Goal: Task Accomplishment & Management: Manage account settings

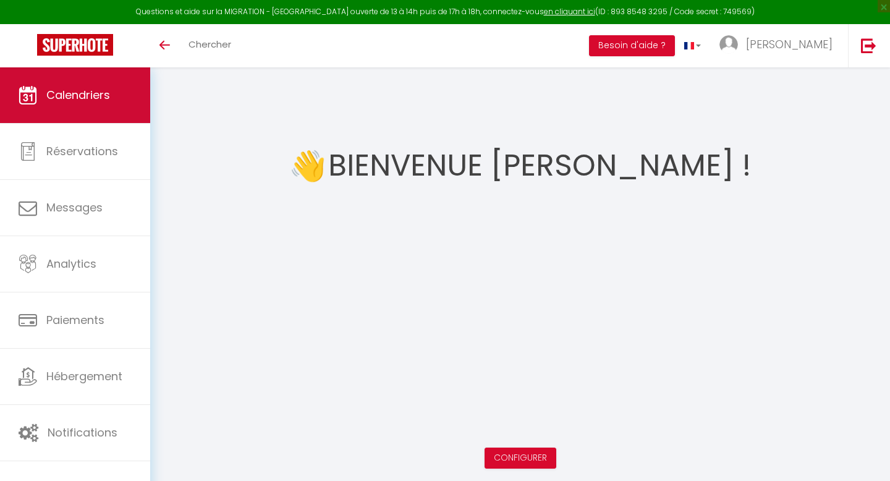
click at [110, 119] on link "Calendriers" at bounding box center [75, 95] width 150 height 56
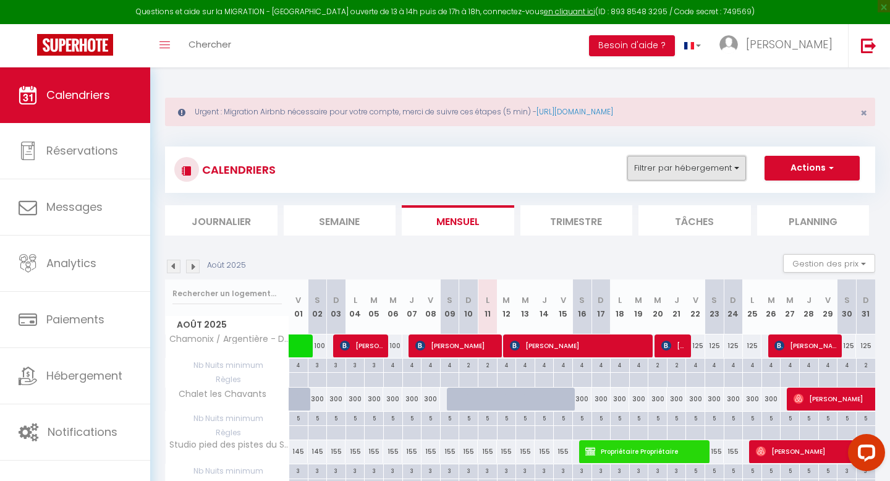
click at [678, 174] on button "Filtrer par hébergement" at bounding box center [686, 168] width 119 height 25
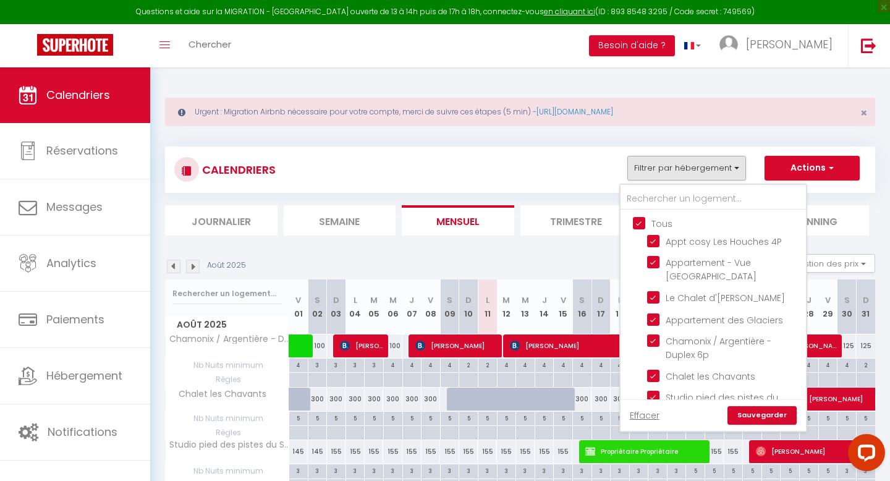
click at [641, 226] on input "Tous" at bounding box center [725, 222] width 185 height 12
checkbox input "false"
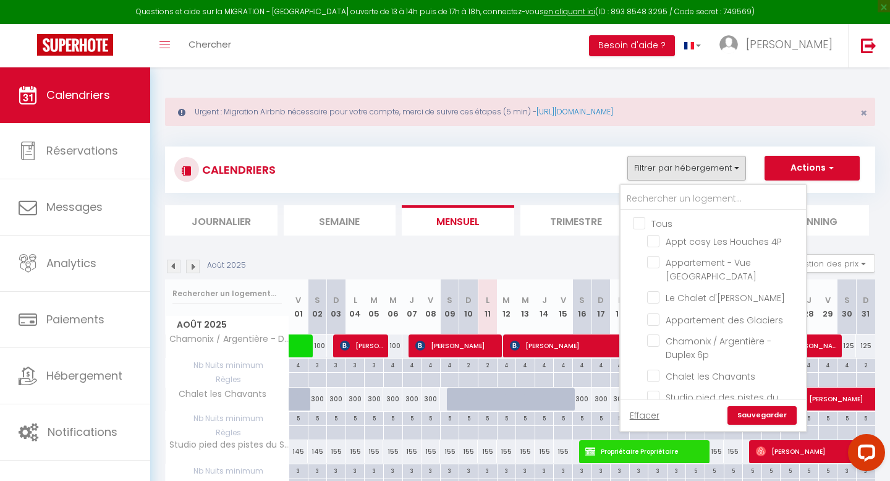
checkbox input "false"
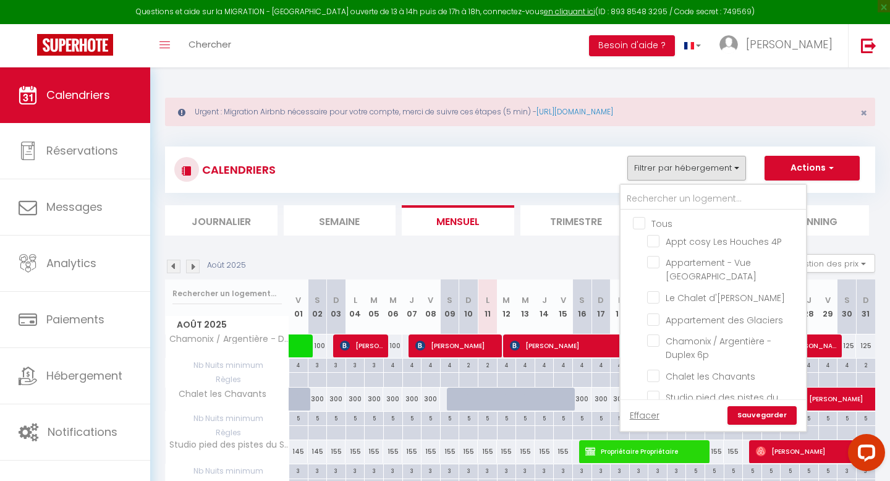
checkbox input "false"
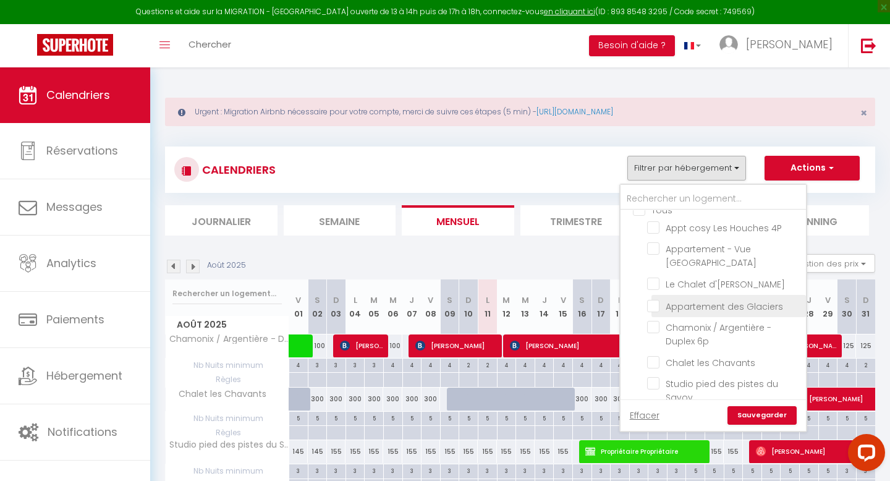
scroll to position [15, 0]
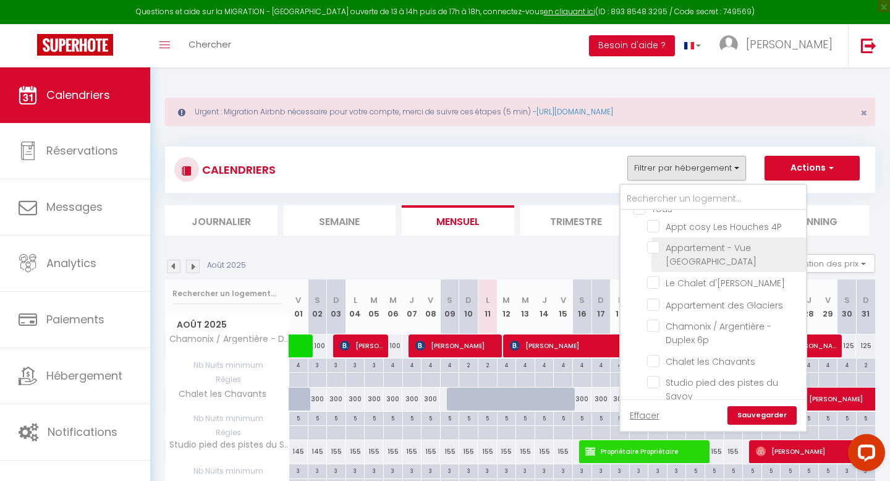
click at [654, 244] on input "Appartement - Vue [GEOGRAPHIC_DATA]" at bounding box center [724, 247] width 154 height 12
checkbox input "true"
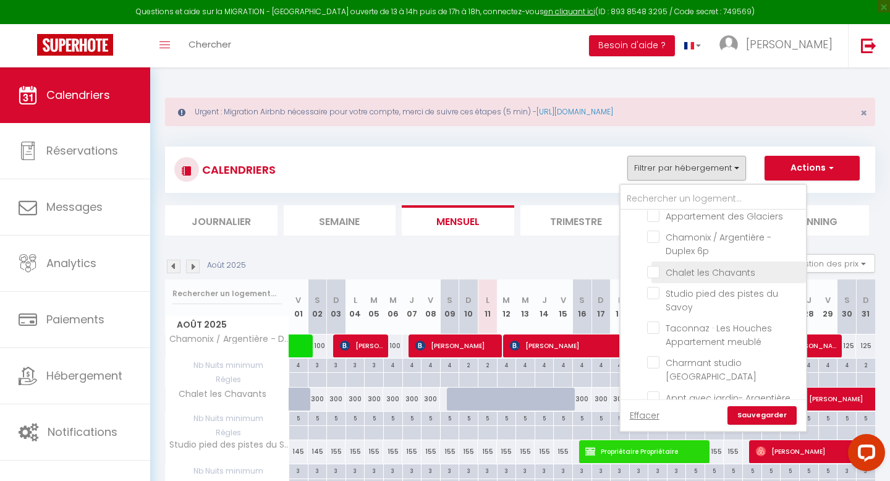
scroll to position [106, 0]
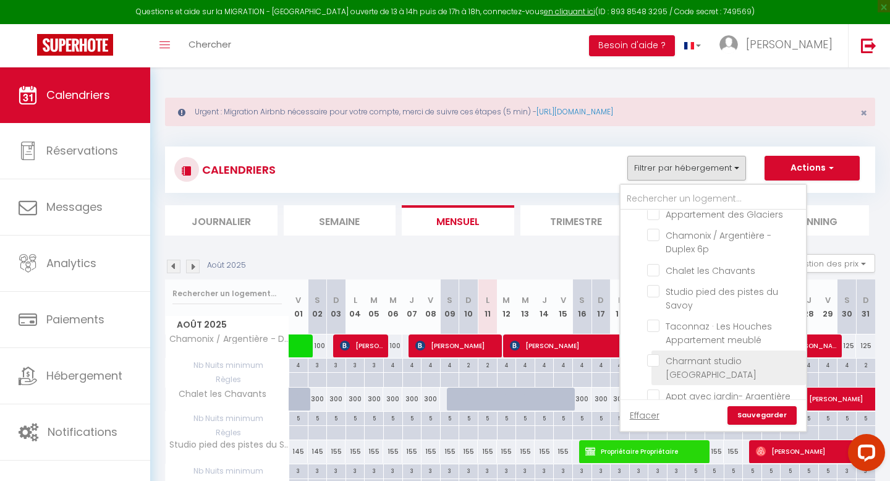
click at [654, 358] on input "Charmant studio [GEOGRAPHIC_DATA]" at bounding box center [724, 360] width 154 height 12
checkbox input "true"
click at [782, 411] on link "Sauvegarder" at bounding box center [761, 415] width 69 height 19
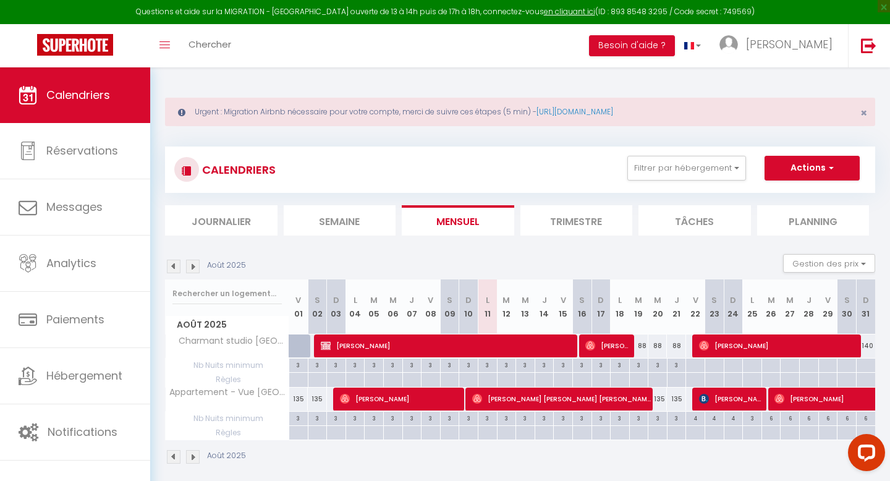
click at [177, 263] on img at bounding box center [174, 266] width 14 height 14
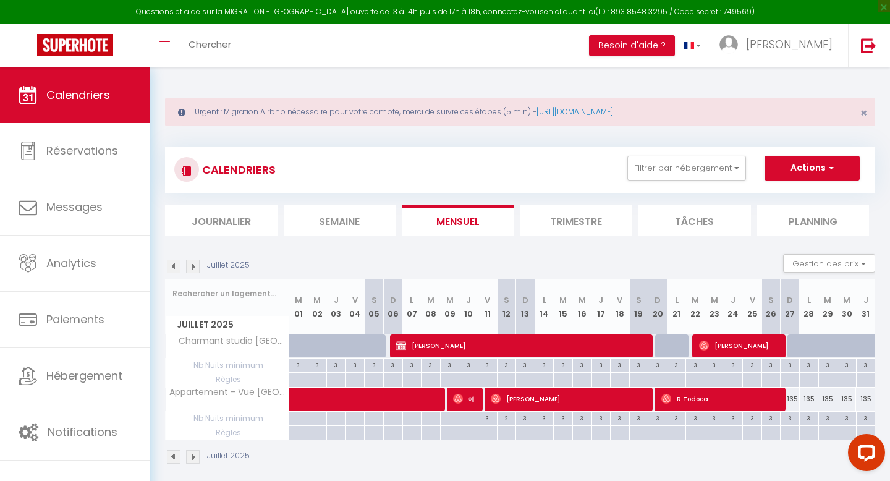
click at [172, 266] on img at bounding box center [174, 266] width 14 height 14
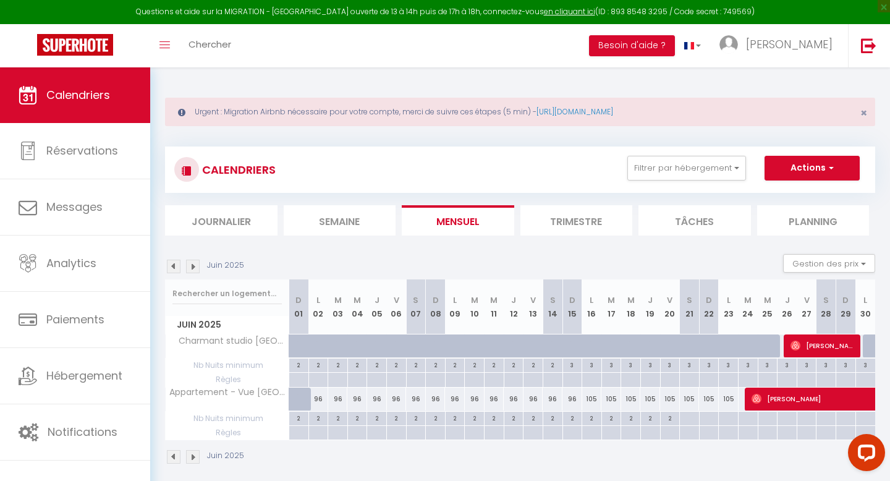
click at [192, 264] on img at bounding box center [193, 266] width 14 height 14
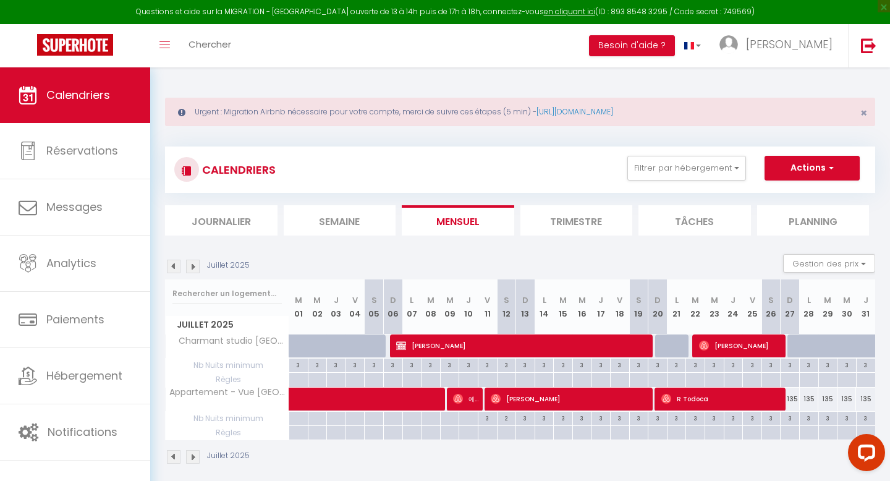
click at [192, 270] on img at bounding box center [193, 266] width 14 height 14
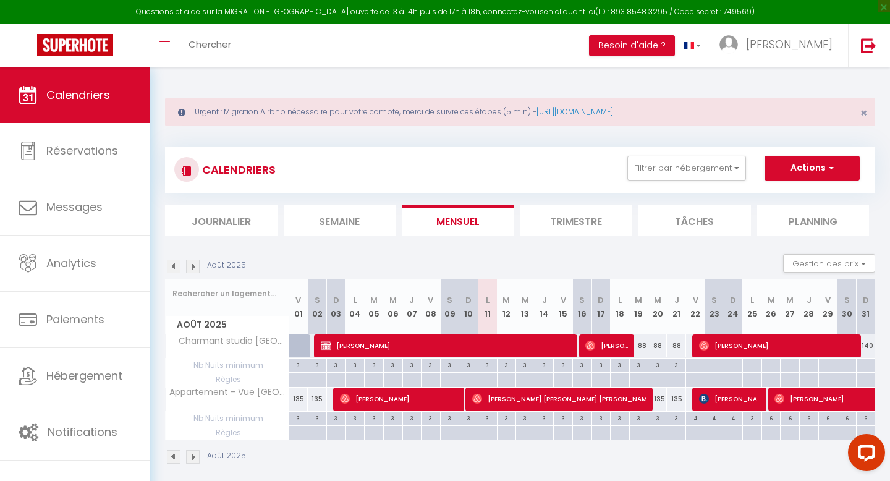
click at [176, 270] on img at bounding box center [174, 266] width 14 height 14
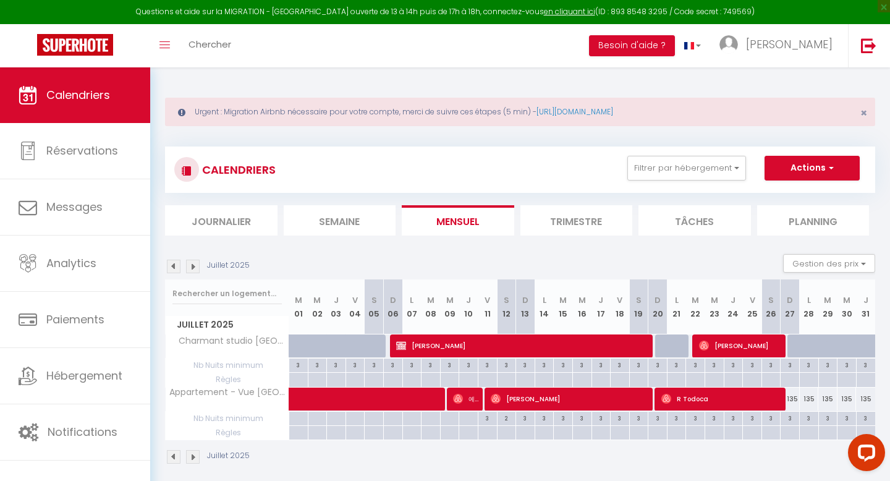
click at [195, 266] on img at bounding box center [193, 266] width 14 height 14
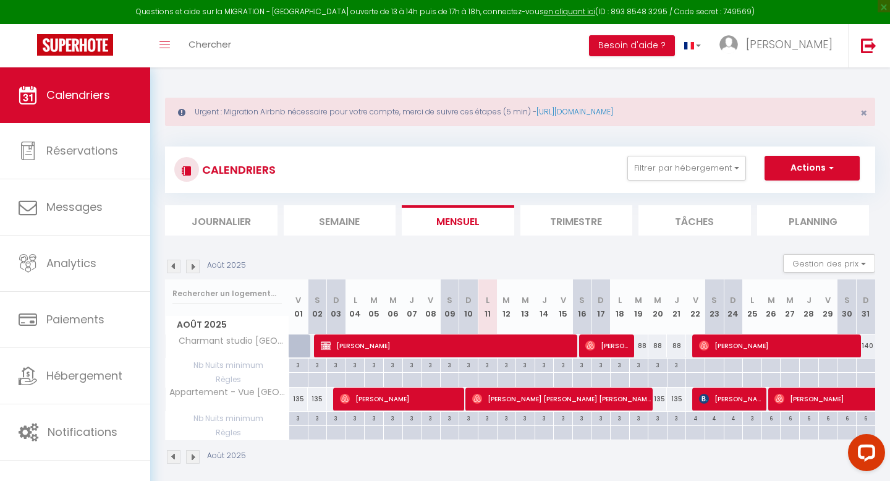
click at [192, 269] on img at bounding box center [193, 266] width 14 height 14
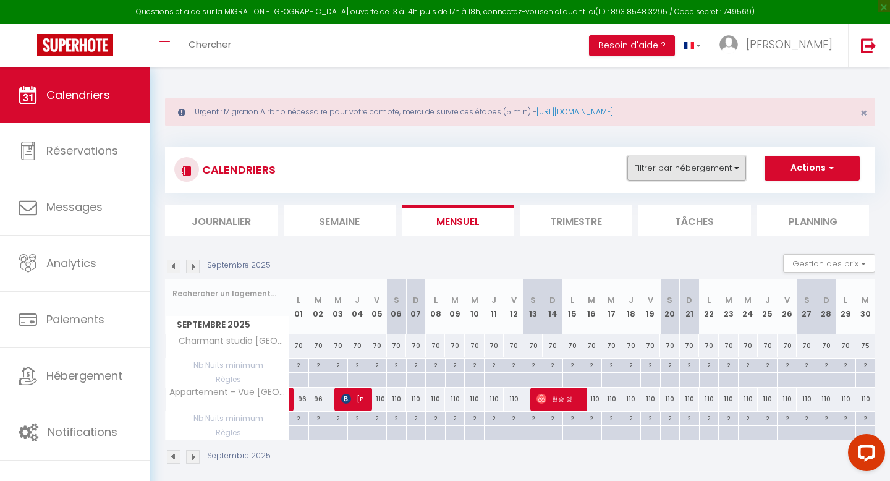
click at [672, 177] on button "Filtrer par hébergement" at bounding box center [686, 168] width 119 height 25
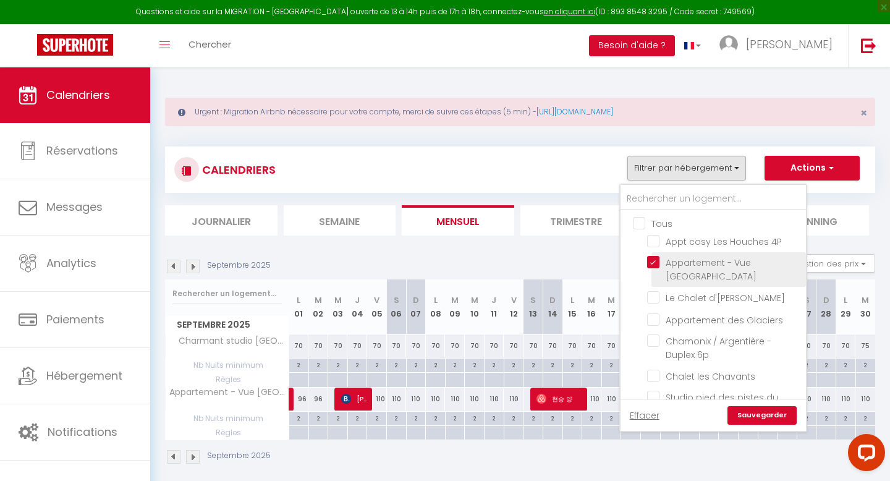
click at [654, 258] on input "Appartement - Vue [GEOGRAPHIC_DATA]" at bounding box center [724, 262] width 154 height 12
checkbox input "false"
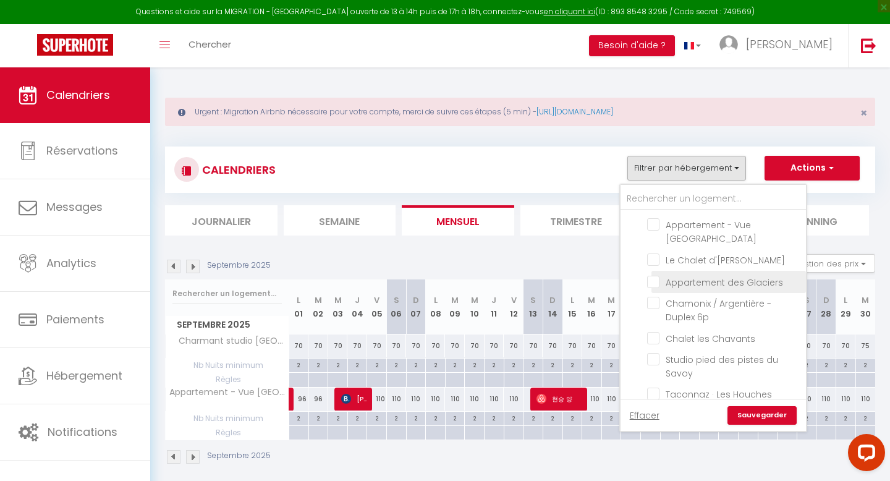
scroll to position [160, 0]
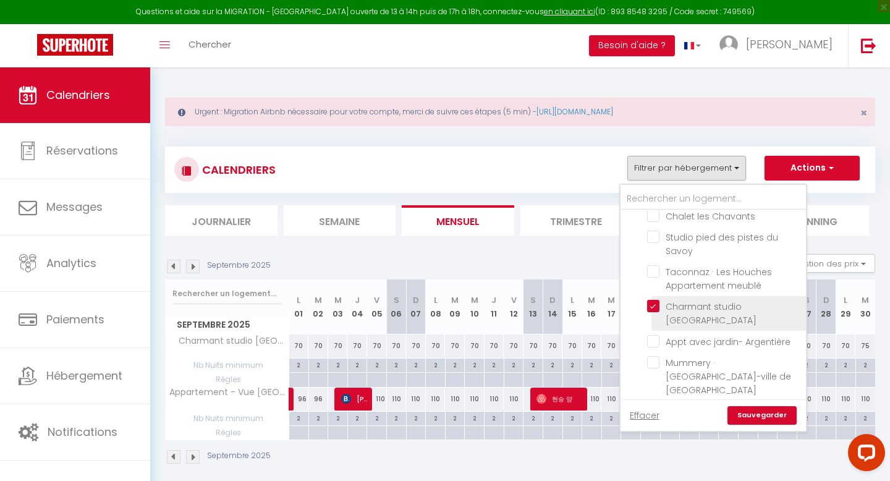
click at [656, 306] on input "Charmant studio [GEOGRAPHIC_DATA]" at bounding box center [724, 306] width 154 height 12
checkbox input "false"
click at [658, 404] on input "2P Chamonix Aiguille [GEOGRAPHIC_DATA]" at bounding box center [724, 410] width 154 height 12
checkbox input "true"
click at [777, 412] on link "Sauvegarder" at bounding box center [761, 415] width 69 height 19
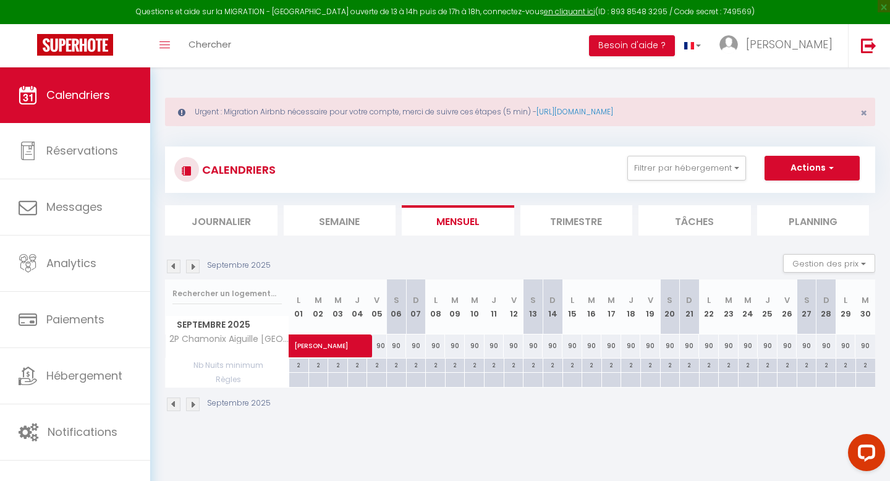
click at [169, 266] on img at bounding box center [174, 266] width 14 height 14
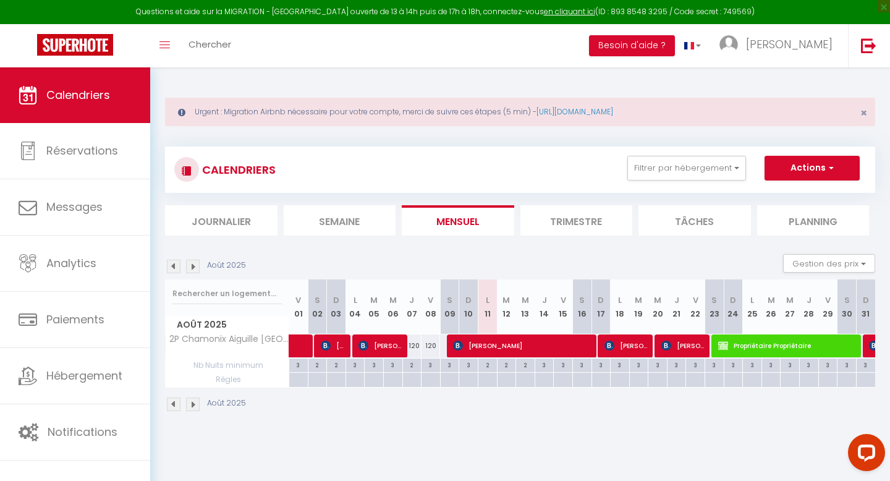
click at [177, 264] on img at bounding box center [174, 266] width 14 height 14
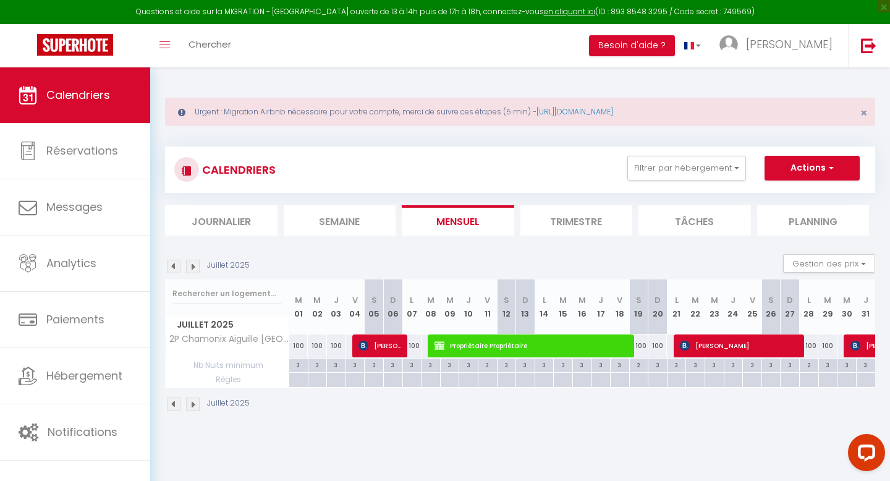
click at [172, 264] on img at bounding box center [174, 266] width 14 height 14
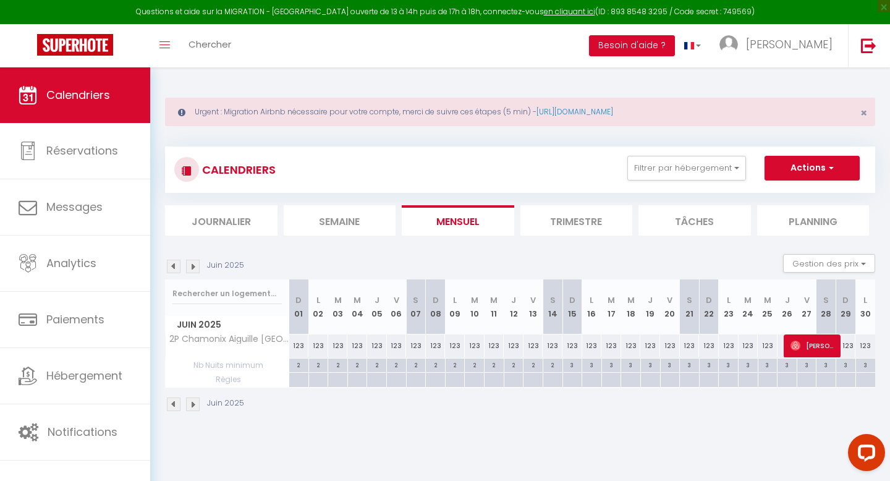
click at [171, 269] on img at bounding box center [174, 266] width 14 height 14
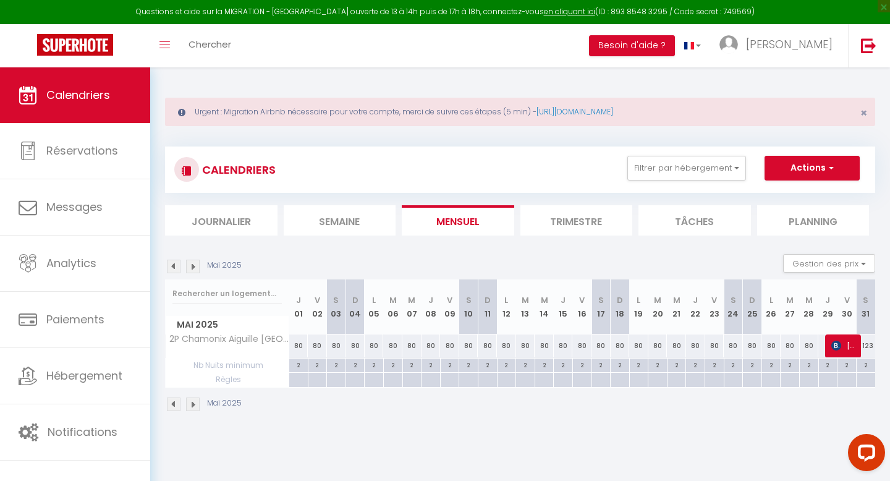
click at [177, 265] on img at bounding box center [174, 266] width 14 height 14
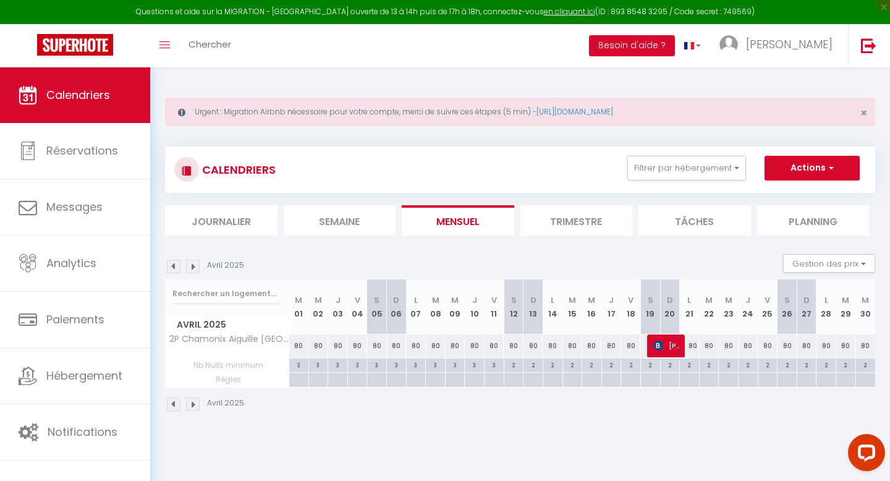
click at [177, 269] on img at bounding box center [174, 266] width 14 height 14
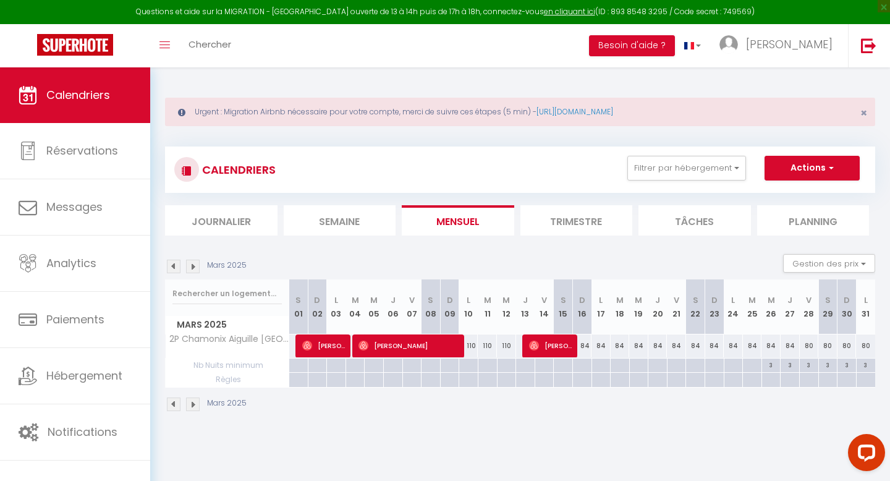
click at [177, 269] on img at bounding box center [174, 266] width 14 height 14
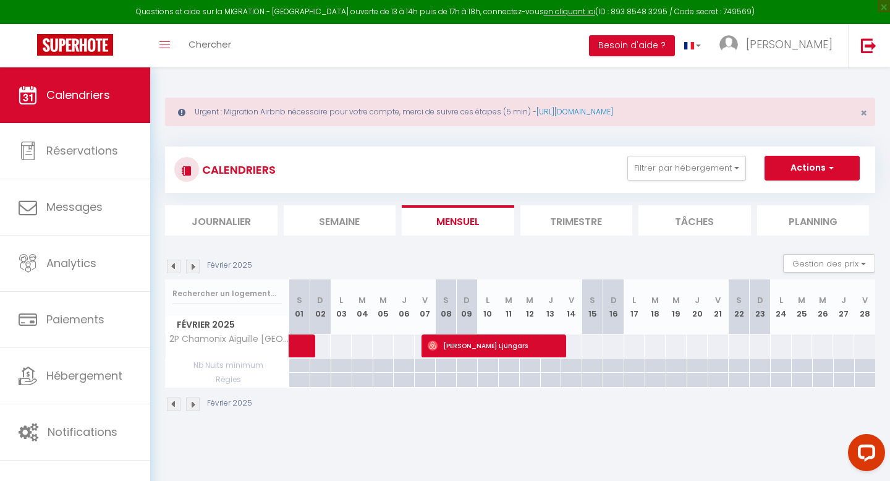
click at [177, 269] on img at bounding box center [174, 266] width 14 height 14
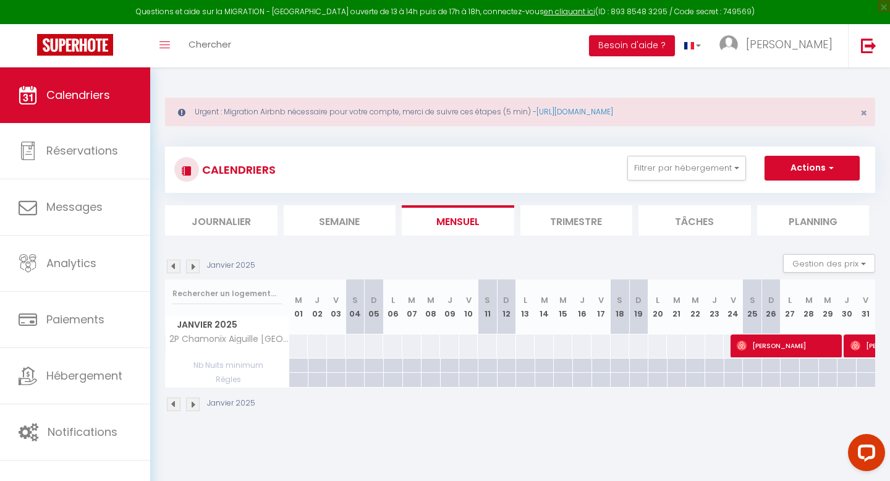
click at [177, 267] on img at bounding box center [174, 266] width 14 height 14
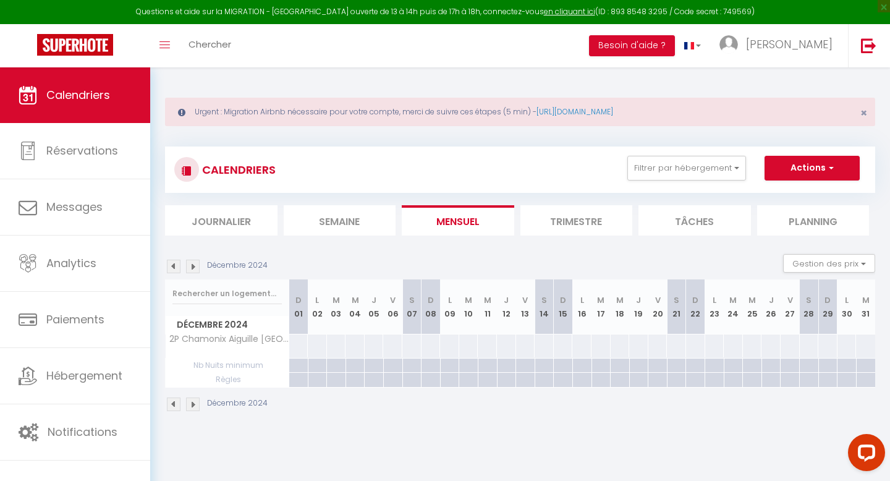
click at [191, 266] on img at bounding box center [193, 266] width 14 height 14
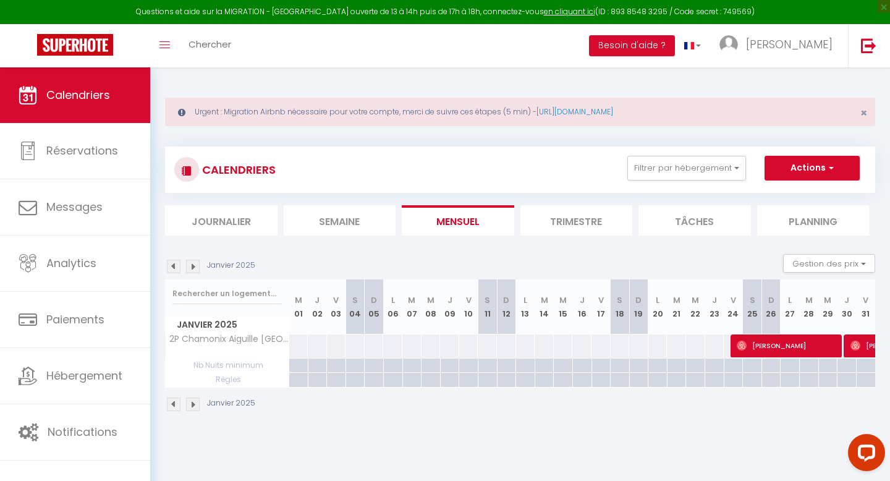
click at [196, 268] on img at bounding box center [193, 266] width 14 height 14
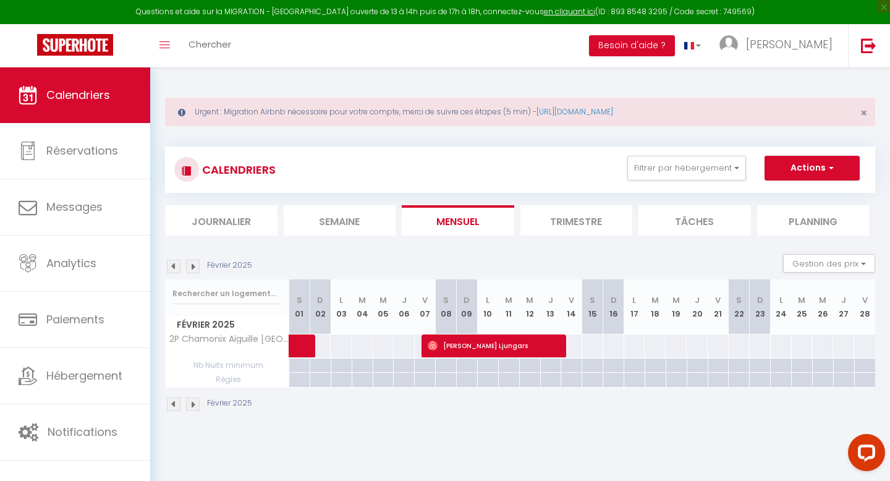
click at [192, 267] on img at bounding box center [193, 266] width 14 height 14
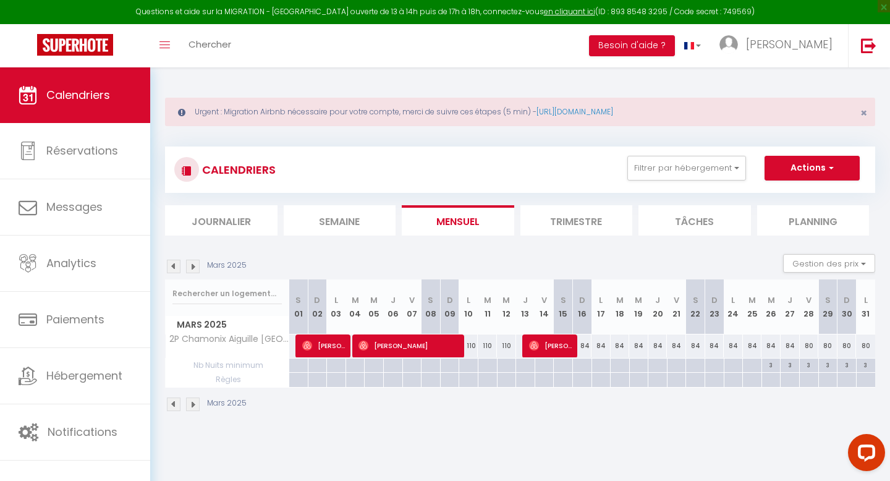
click at [192, 266] on img at bounding box center [193, 266] width 14 height 14
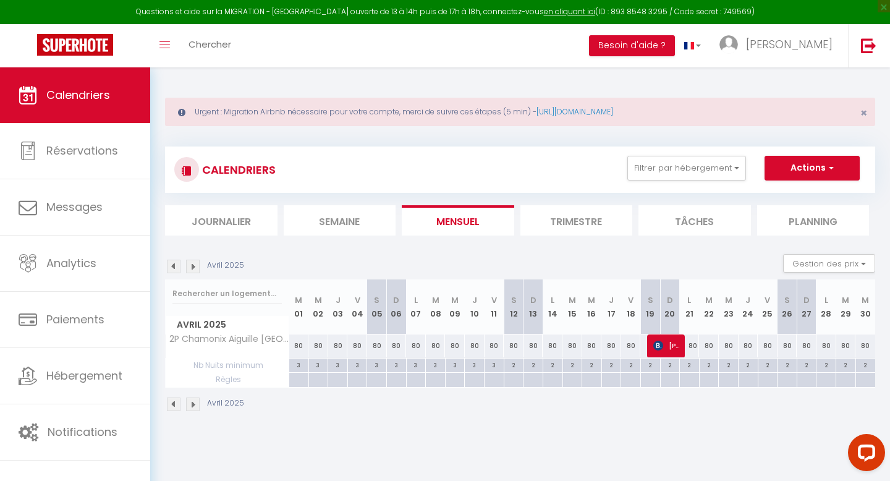
click at [193, 268] on img at bounding box center [193, 266] width 14 height 14
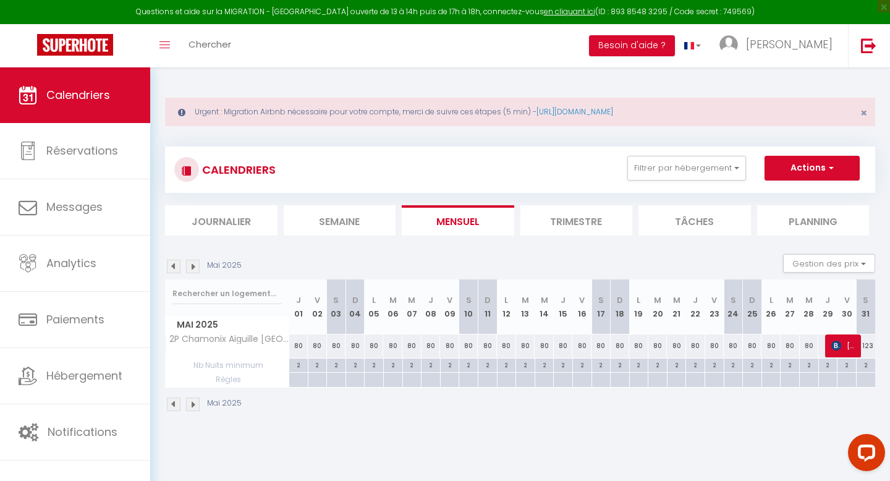
click at [193, 268] on img at bounding box center [193, 266] width 14 height 14
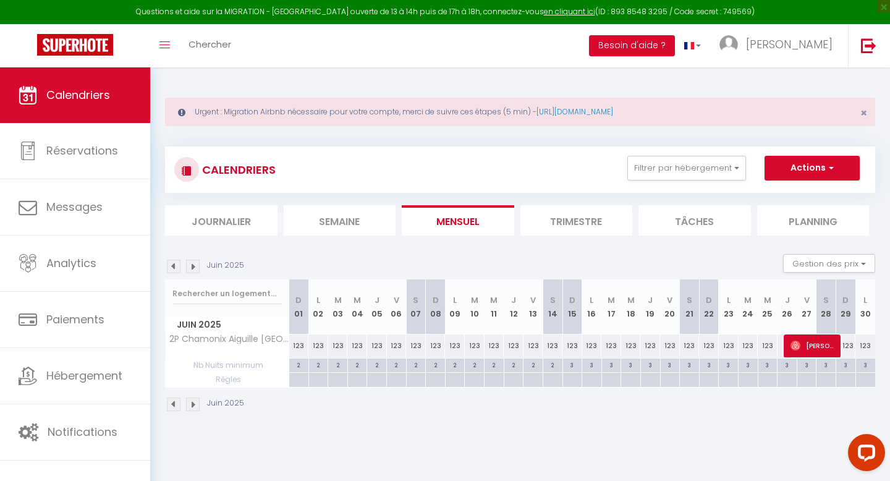
click at [196, 267] on img at bounding box center [193, 266] width 14 height 14
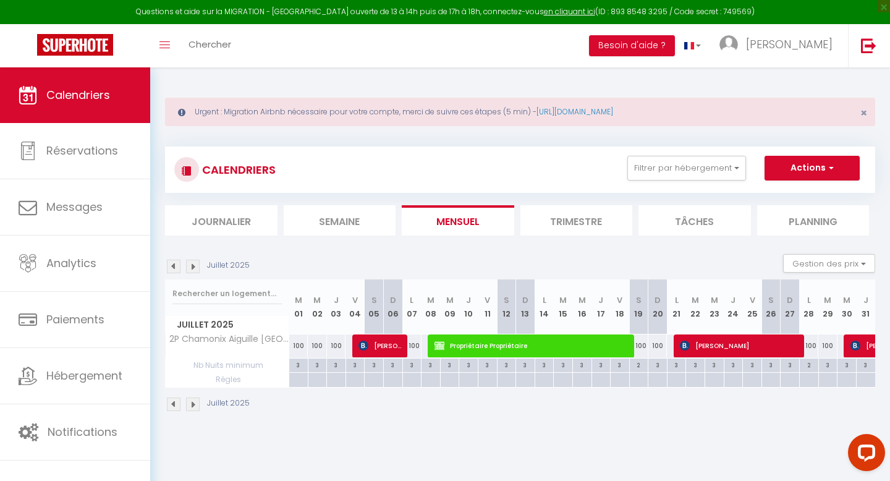
click at [190, 265] on img at bounding box center [193, 266] width 14 height 14
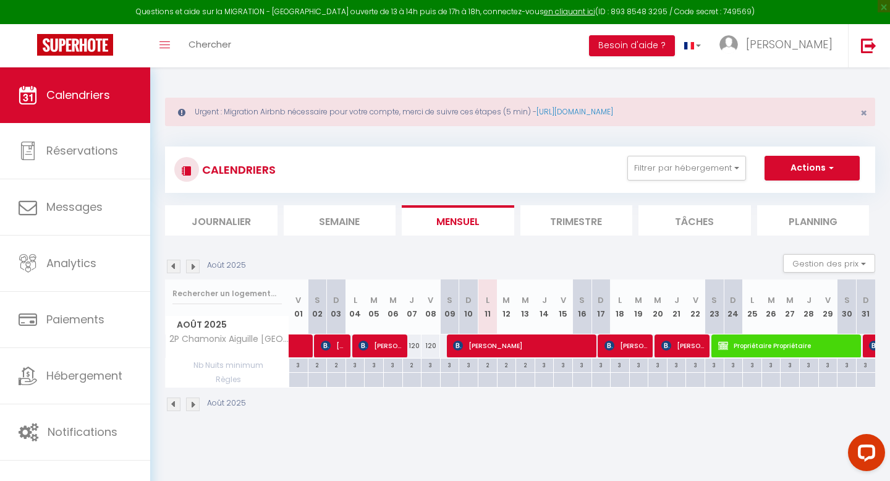
click at [190, 267] on img at bounding box center [193, 266] width 14 height 14
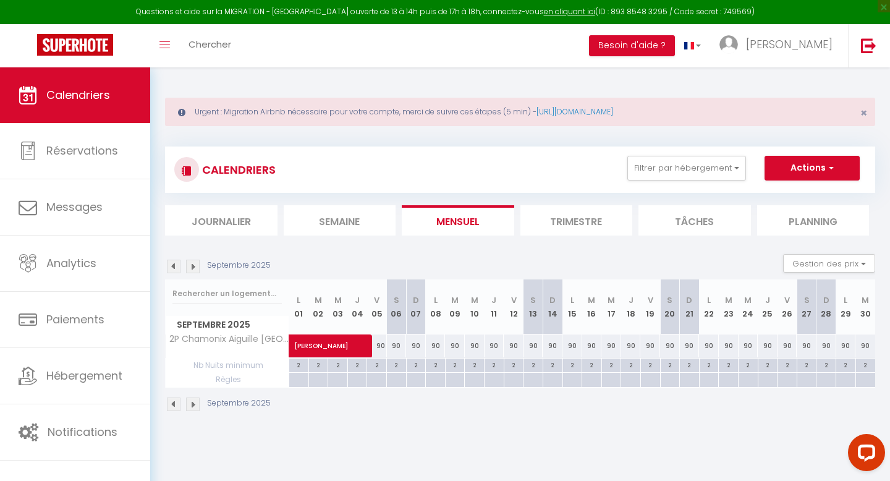
click at [169, 265] on img at bounding box center [174, 266] width 14 height 14
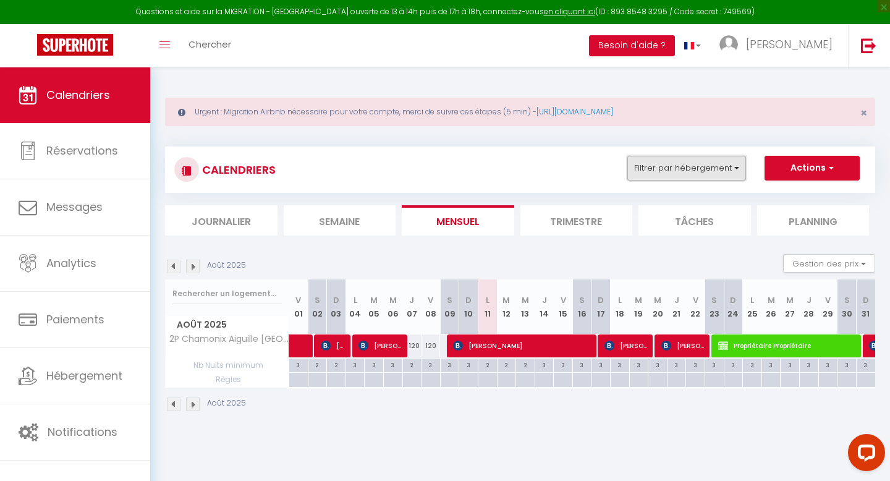
click at [686, 168] on button "Filtrer par hébergement" at bounding box center [686, 168] width 119 height 25
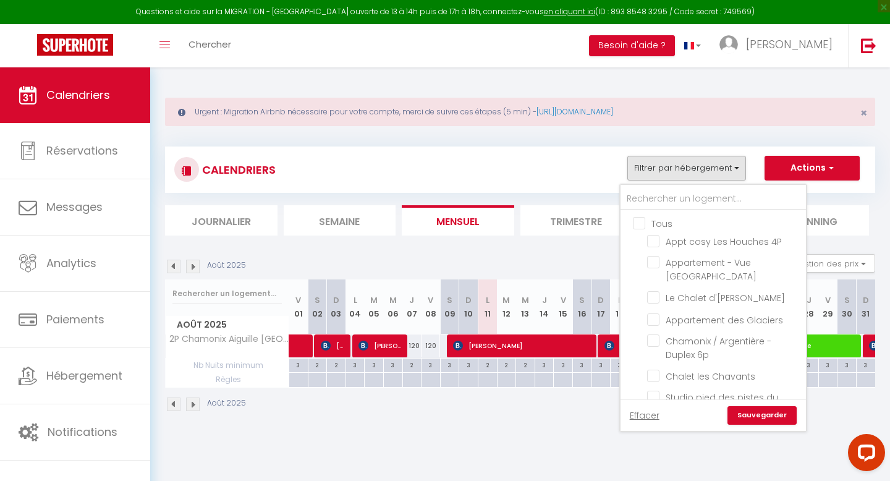
click at [644, 222] on input "Tous" at bounding box center [725, 222] width 185 height 12
checkbox input "true"
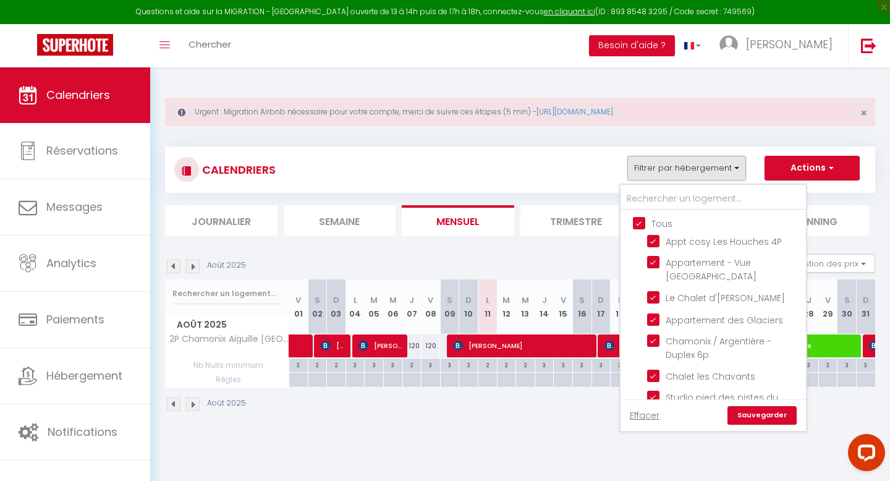
checkbox input "true"
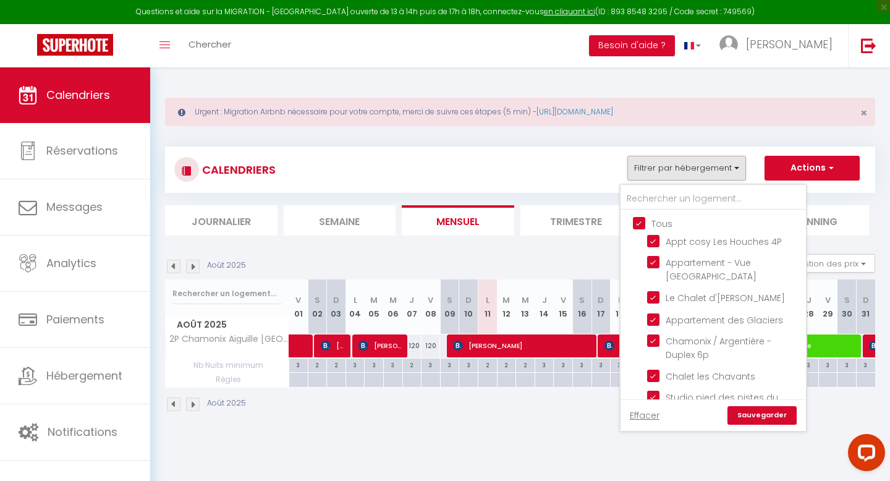
checkbox input "true"
click at [633, 217] on input "Tous" at bounding box center [725, 222] width 185 height 12
checkbox input "false"
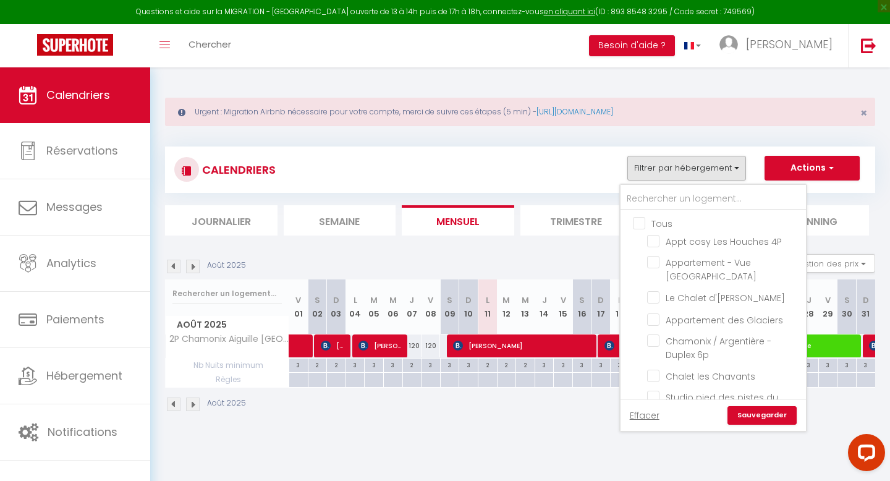
checkbox input "false"
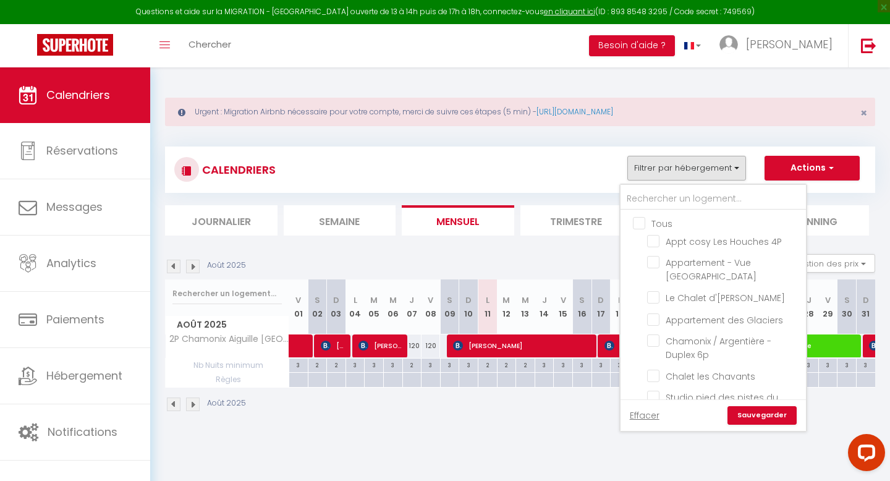
checkbox input "false"
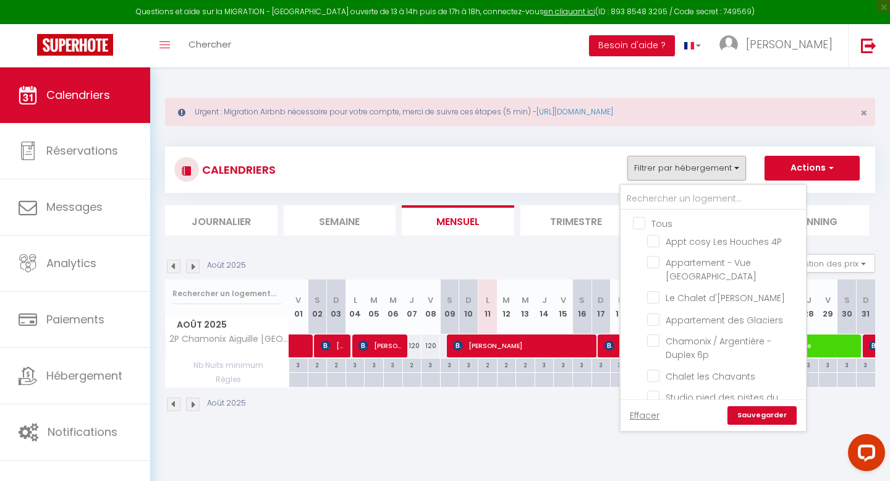
checkbox input "false"
click at [727, 169] on button "Filtrer par hébergement" at bounding box center [686, 168] width 119 height 25
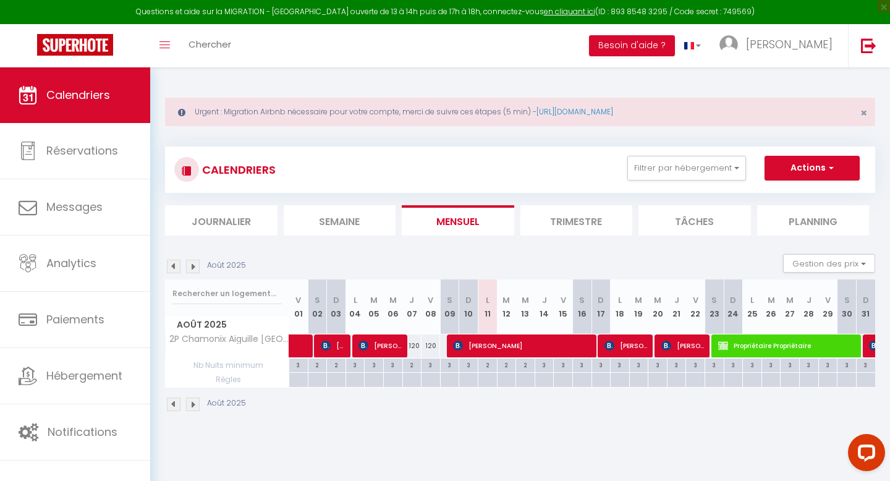
click at [174, 409] on img at bounding box center [174, 404] width 14 height 14
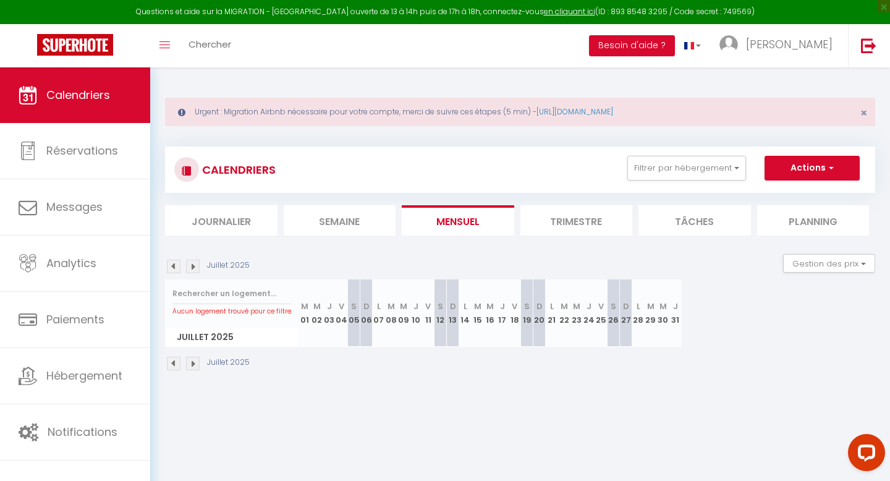
click at [194, 364] on img at bounding box center [193, 364] width 14 height 14
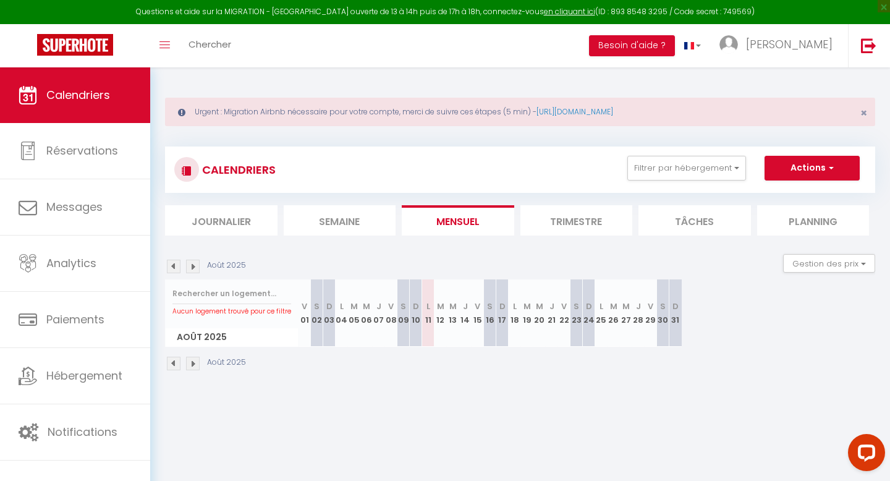
click at [706, 180] on div "CALENDRIERS Filtrer par hébergement Tous Appt cosy Les Houches 4P Appartement -…" at bounding box center [519, 170] width 691 height 28
click at [708, 158] on button "Filtrer par hébergement" at bounding box center [686, 168] width 119 height 25
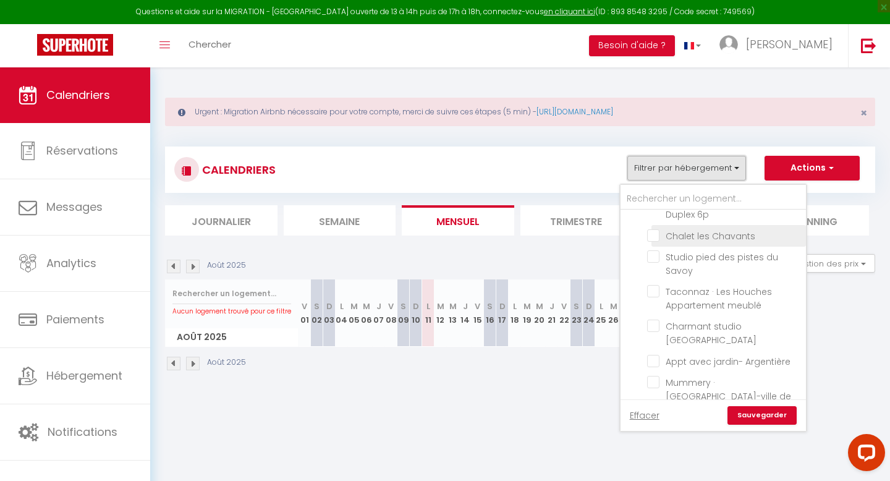
scroll to position [156, 0]
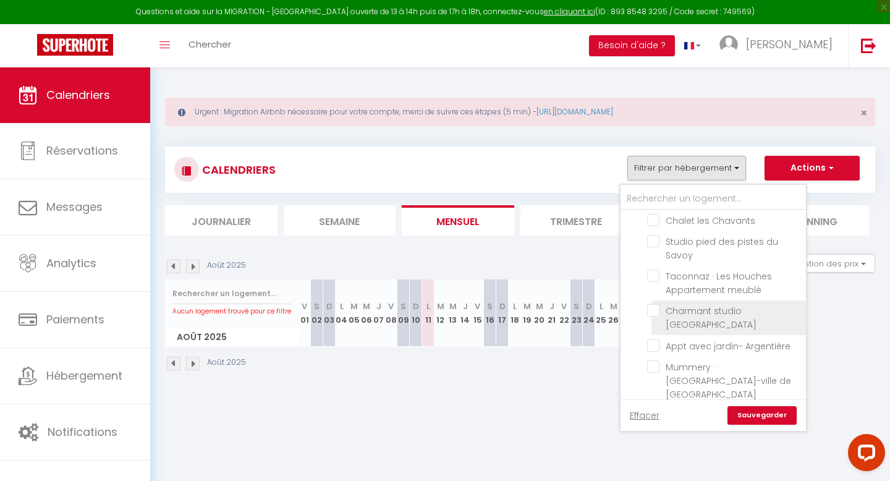
click at [656, 306] on input "Charmant studio [GEOGRAPHIC_DATA]" at bounding box center [724, 310] width 154 height 12
checkbox input "true"
click at [787, 416] on link "Sauvegarder" at bounding box center [761, 415] width 69 height 19
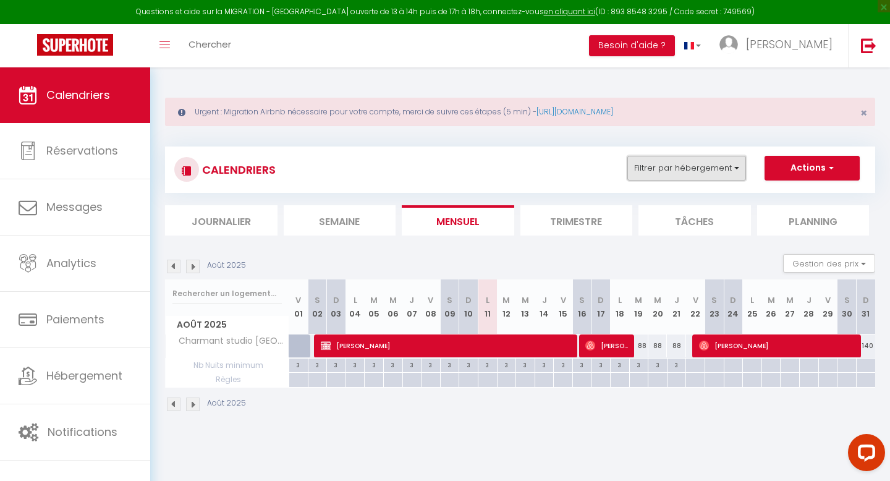
click at [659, 174] on button "Filtrer par hébergement" at bounding box center [686, 168] width 119 height 25
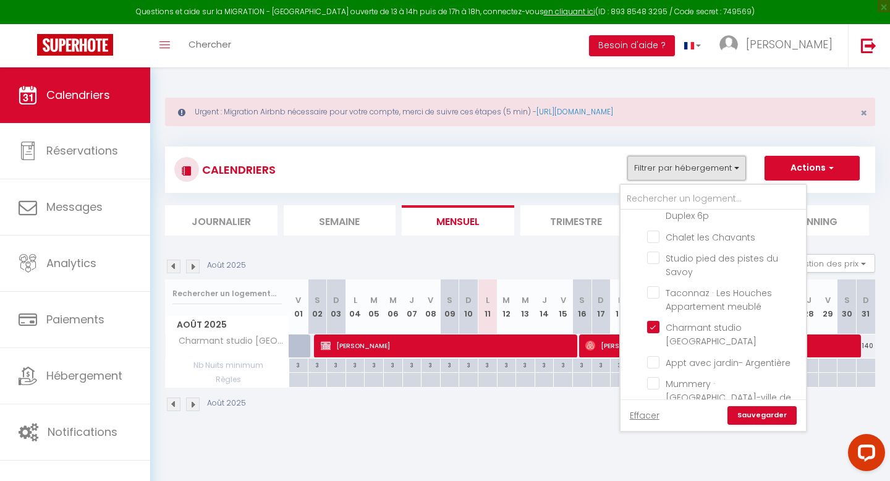
scroll to position [141, 0]
click at [657, 375] on input "Mummery · [GEOGRAPHIC_DATA]-ville de [GEOGRAPHIC_DATA]" at bounding box center [724, 381] width 154 height 12
checkbox input "true"
click at [660, 321] on input "Charmant studio [GEOGRAPHIC_DATA]" at bounding box center [724, 325] width 154 height 12
checkbox input "false"
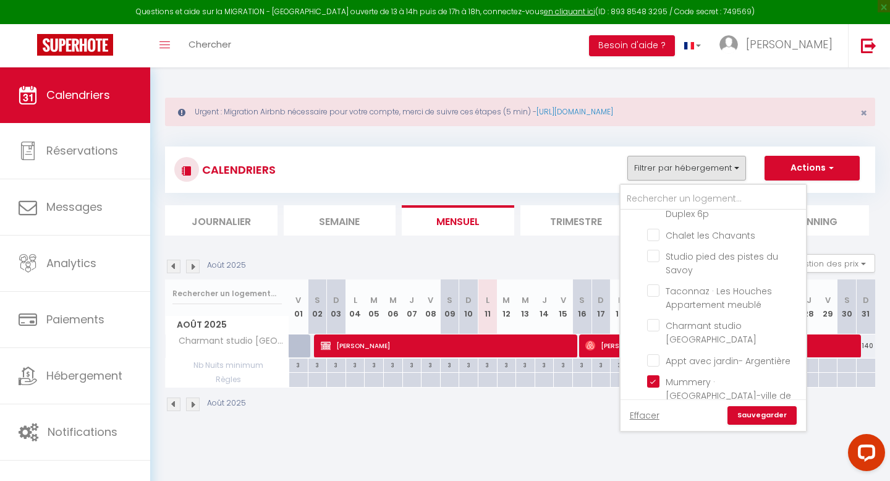
click at [763, 424] on div "Effacer Sauvegarder" at bounding box center [712, 415] width 185 height 32
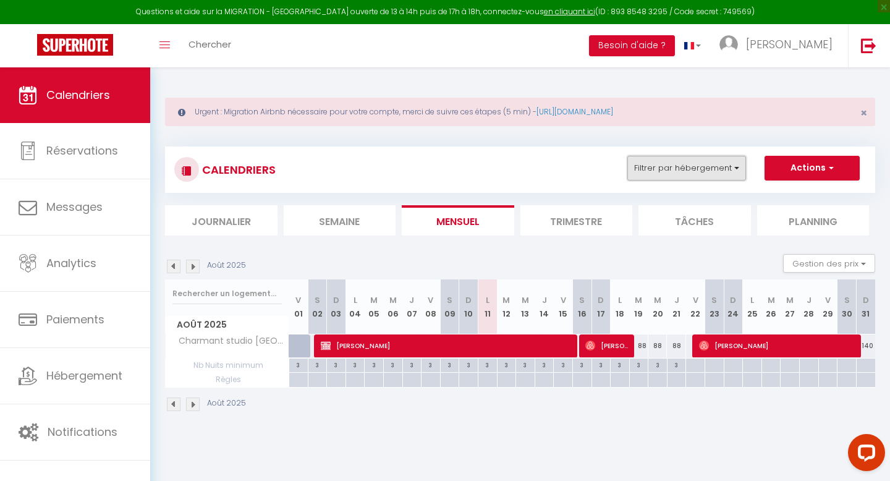
click at [675, 173] on button "Filtrer par hébergement" at bounding box center [686, 168] width 119 height 25
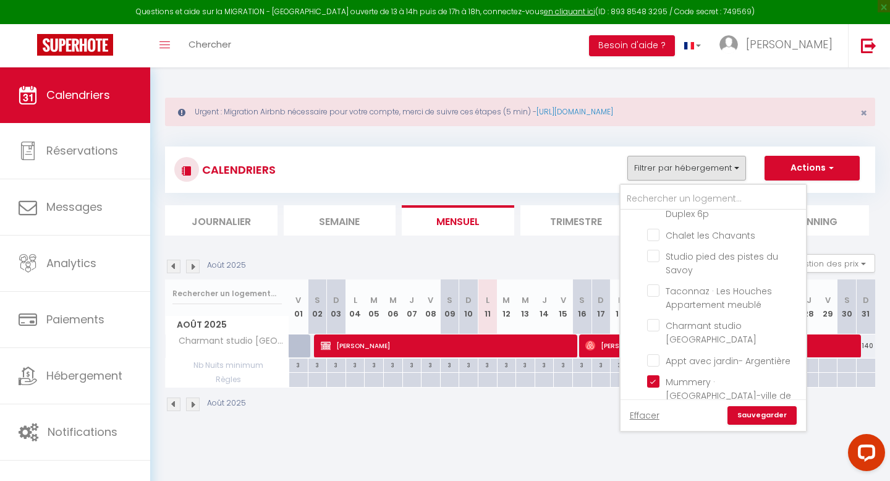
click at [781, 411] on link "Sauvegarder" at bounding box center [761, 415] width 69 height 19
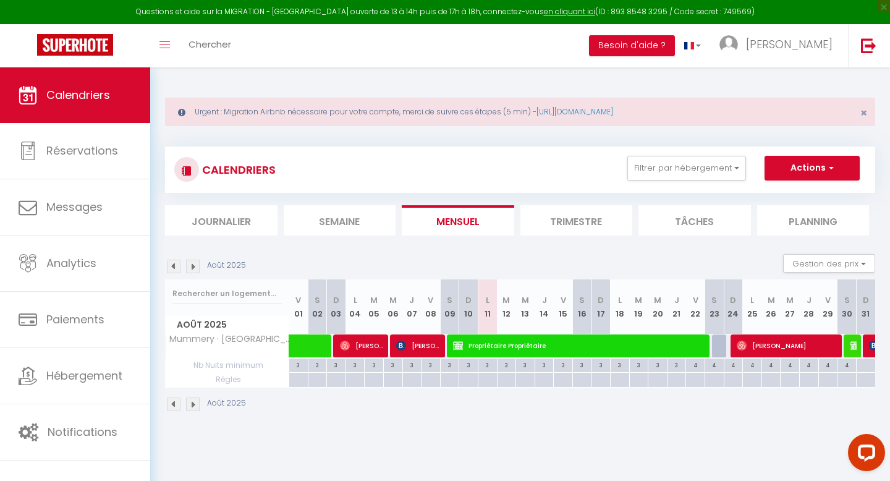
click at [177, 266] on img at bounding box center [174, 266] width 14 height 14
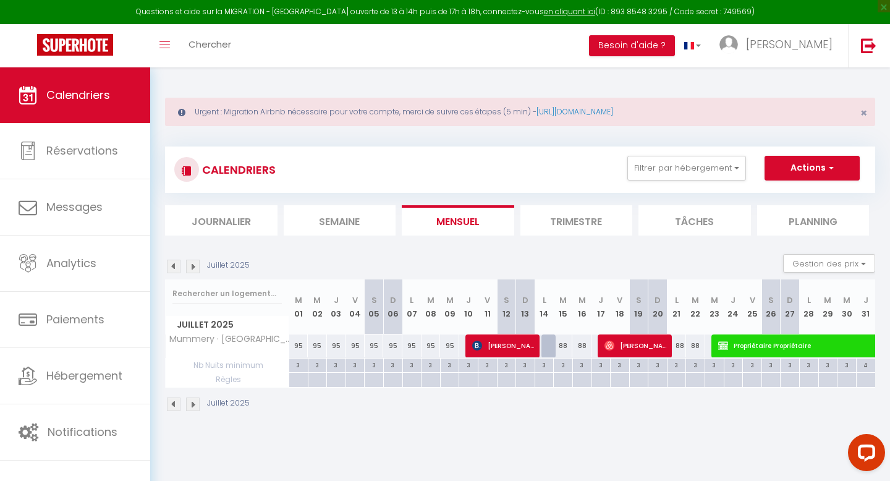
click at [193, 266] on img at bounding box center [193, 266] width 14 height 14
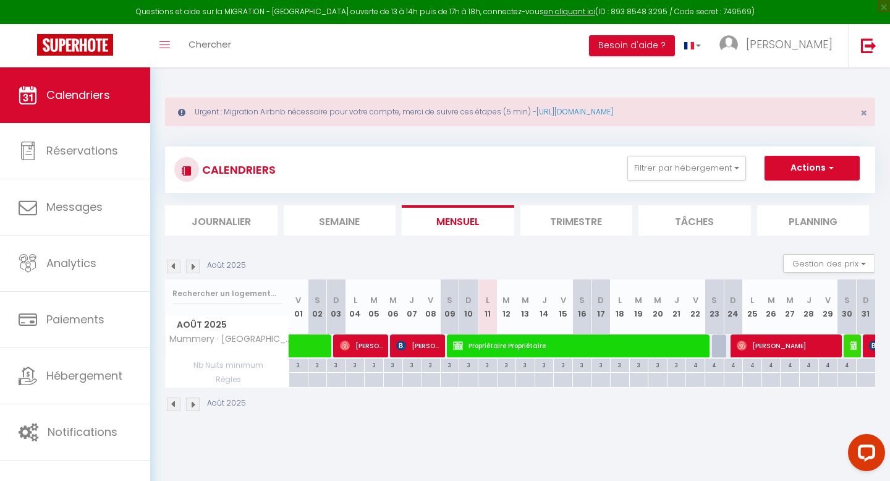
click at [172, 401] on img at bounding box center [174, 404] width 14 height 14
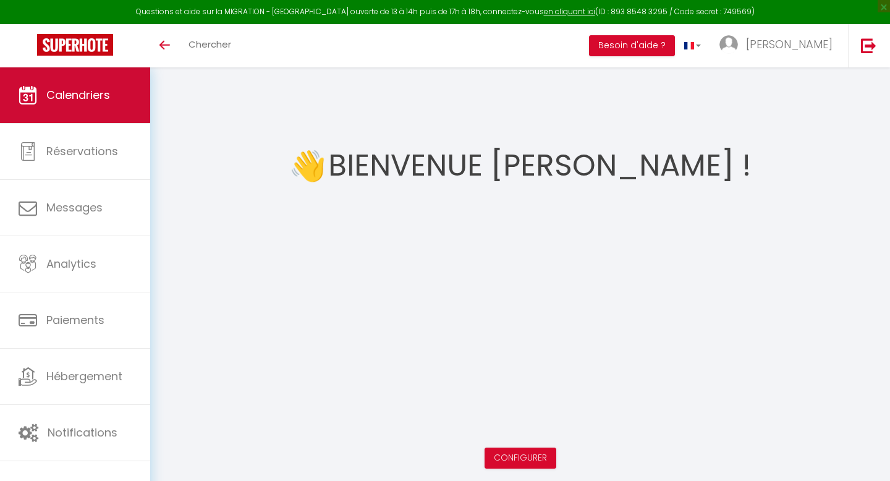
click at [64, 89] on span "Calendriers" at bounding box center [78, 94] width 64 height 15
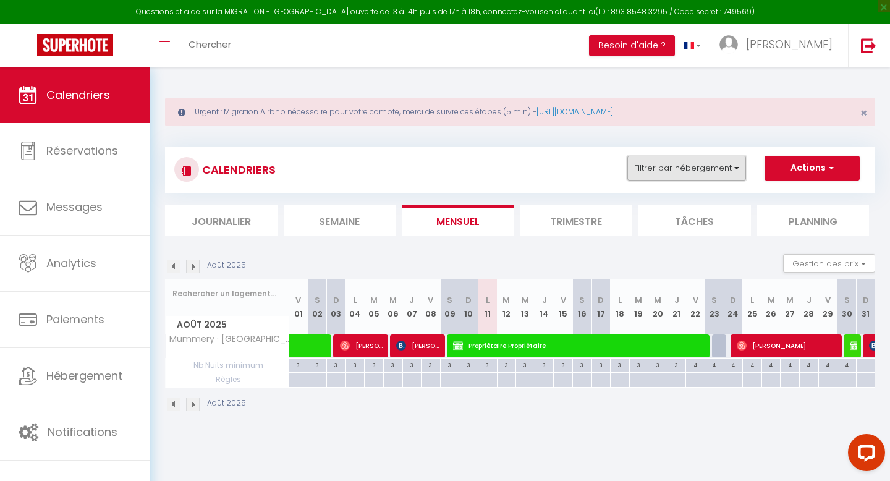
click at [692, 173] on button "Filtrer par hébergement" at bounding box center [686, 168] width 119 height 25
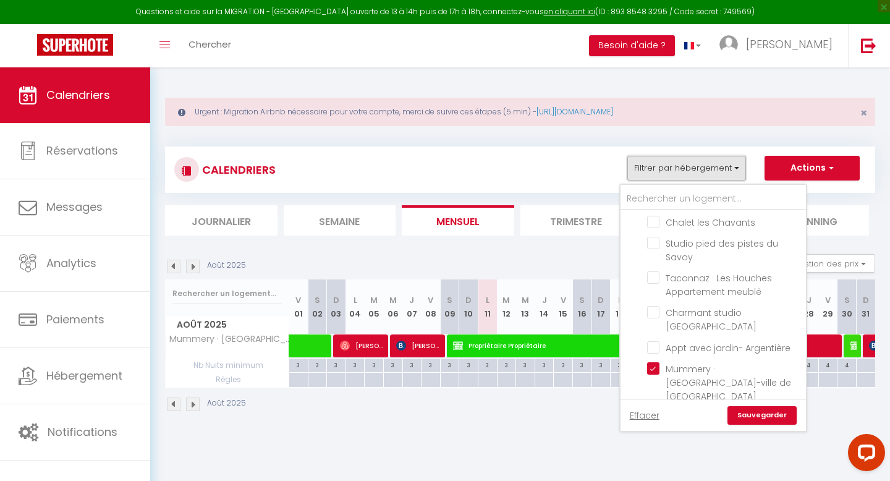
scroll to position [160, 0]
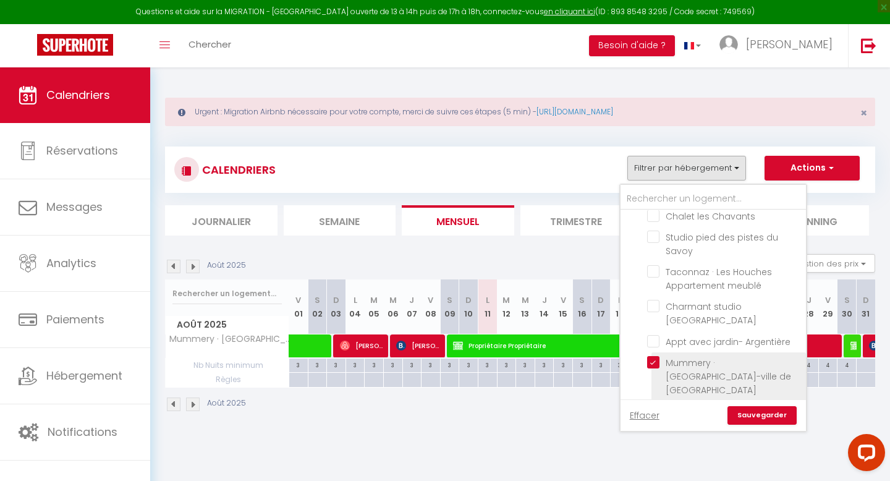
click at [656, 356] on input "Mummery · [GEOGRAPHIC_DATA]-ville de [GEOGRAPHIC_DATA]" at bounding box center [724, 362] width 154 height 12
checkbox input "false"
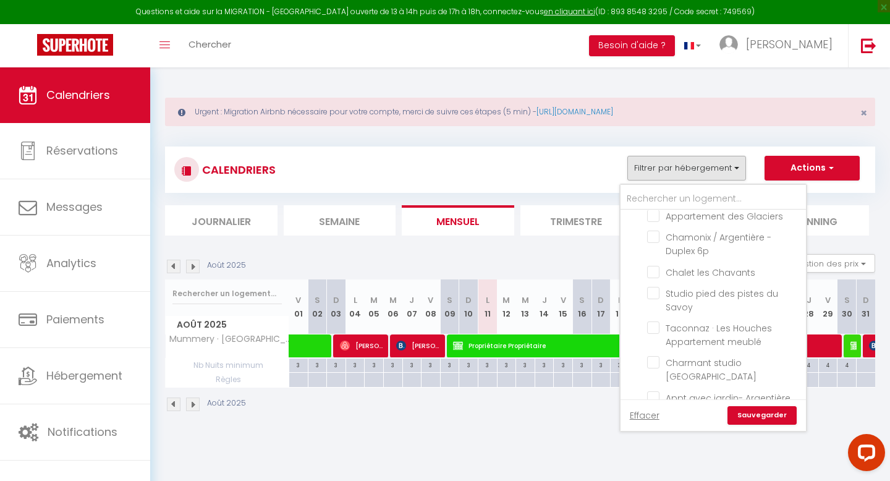
scroll to position [103, 0]
click at [651, 231] on input "Chamonix / Argentière - Duplex 6p" at bounding box center [724, 237] width 154 height 12
checkbox input "true"
checkbox input "false"
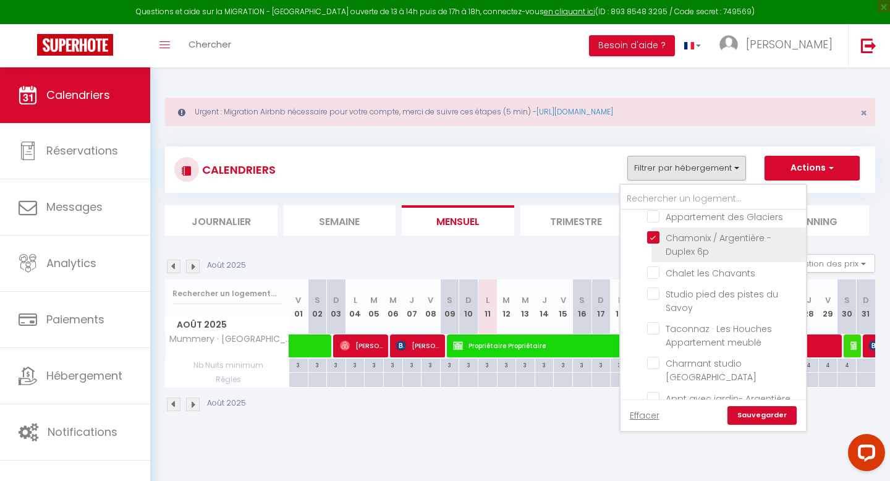
checkbox input "false"
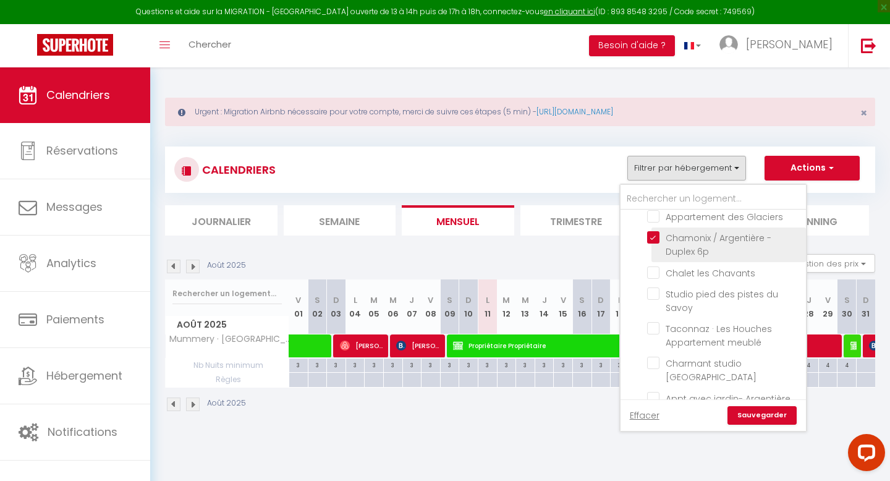
checkbox input "false"
click at [767, 418] on link "Sauvegarder" at bounding box center [761, 415] width 69 height 19
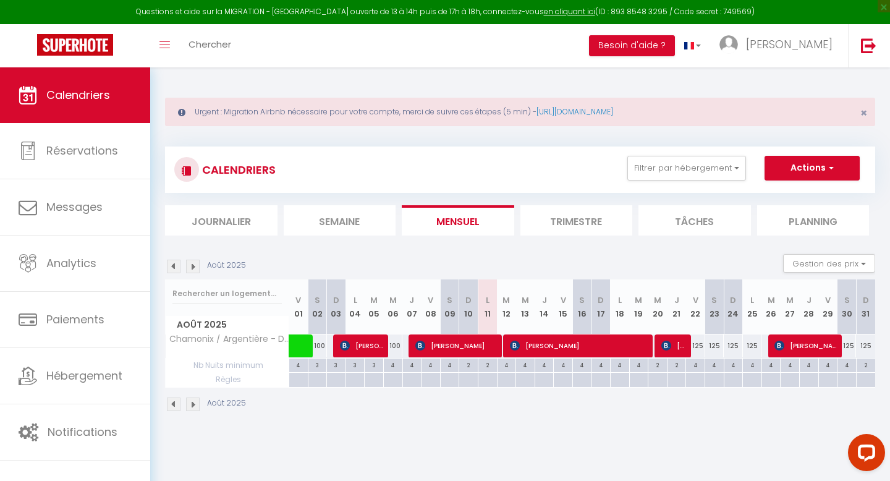
click at [171, 263] on img at bounding box center [174, 266] width 14 height 14
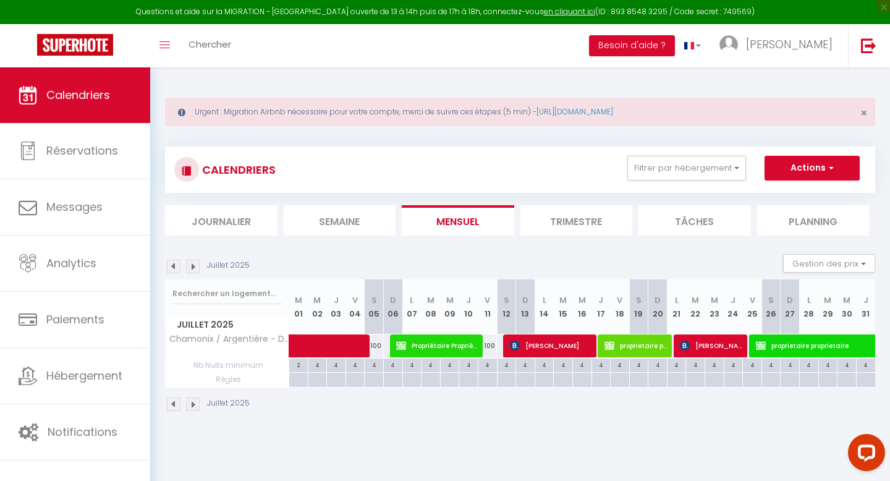
click at [175, 266] on img at bounding box center [174, 266] width 14 height 14
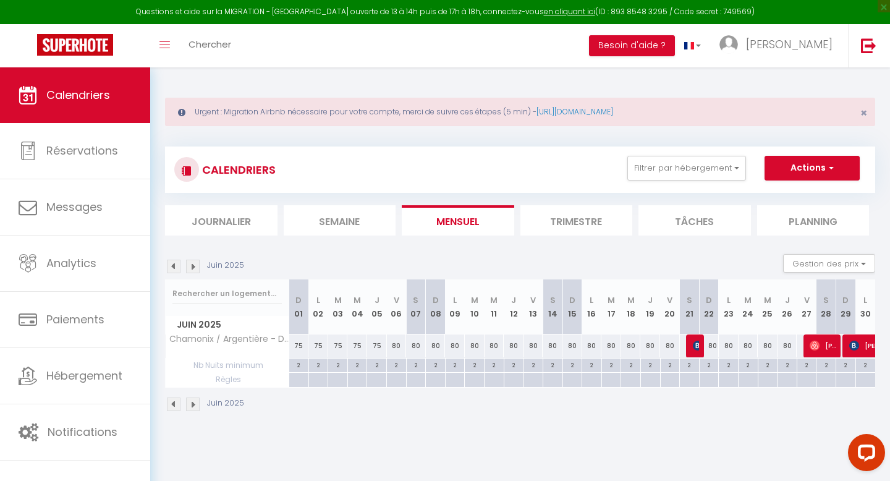
click at [175, 266] on img at bounding box center [174, 266] width 14 height 14
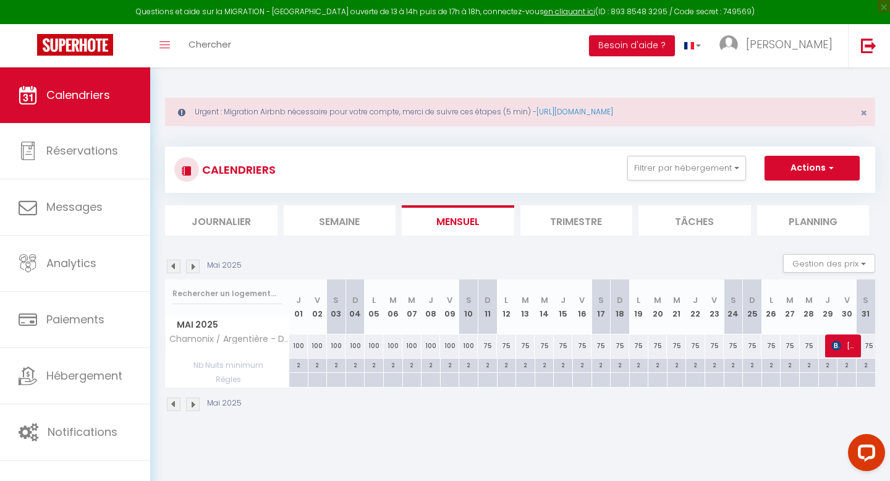
click at [175, 266] on img at bounding box center [174, 266] width 14 height 14
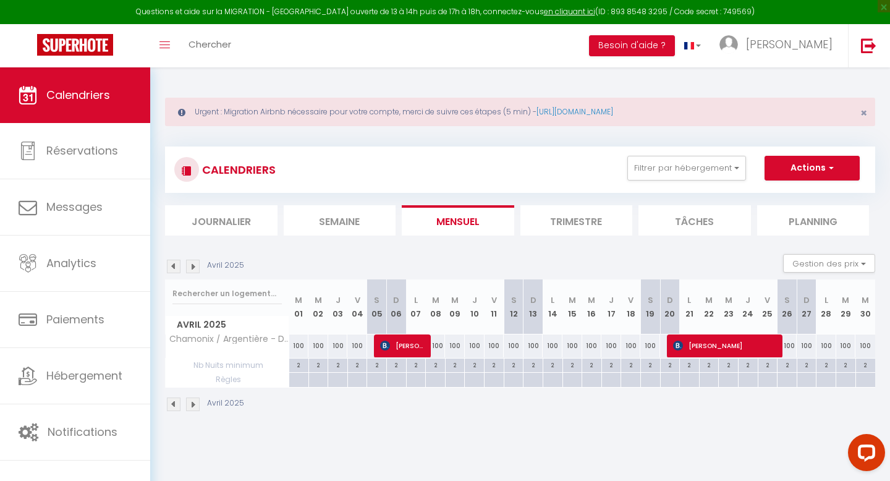
click at [175, 266] on img at bounding box center [174, 266] width 14 height 14
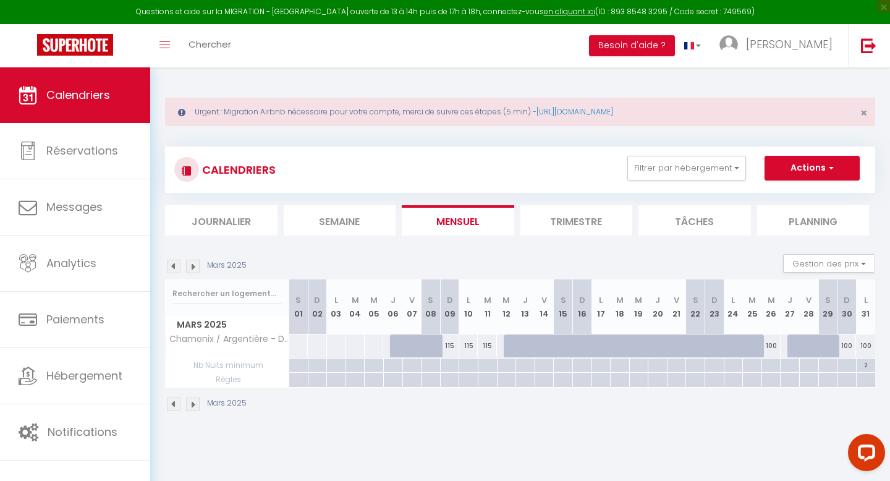
click at [176, 266] on img at bounding box center [174, 266] width 14 height 14
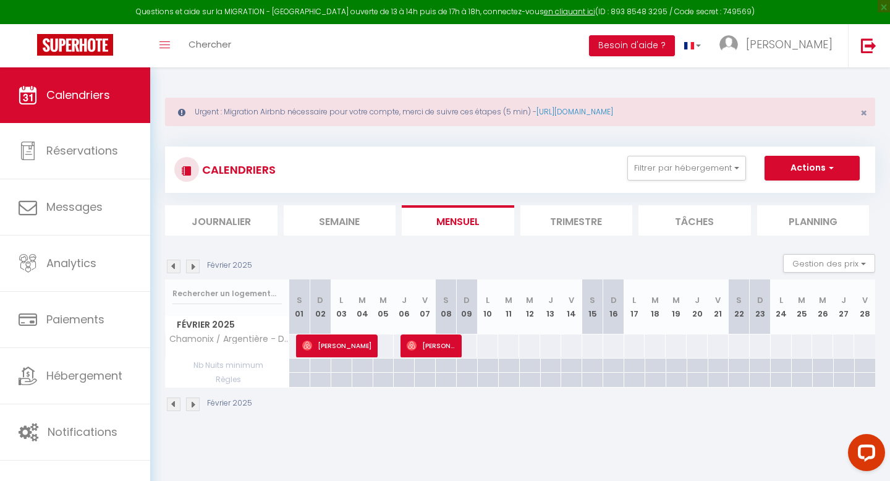
click at [175, 262] on img at bounding box center [174, 266] width 14 height 14
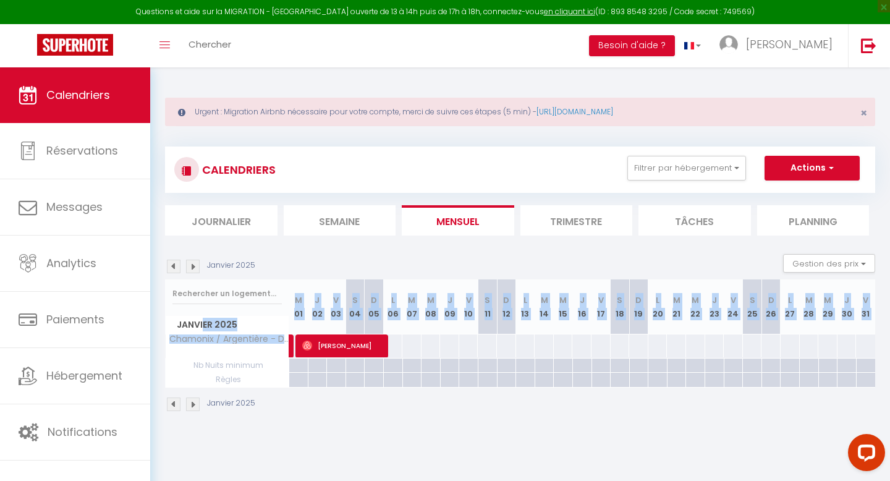
drag, startPoint x: 205, startPoint y: 333, endPoint x: 239, endPoint y: 350, distance: 38.1
click at [239, 350] on div "Janvier 2025 M 01 J 02 V 03 S 04 D 05 L 06 M 07 M 08 J 09 V 10 S 11 D 12 L 13 M…" at bounding box center [520, 333] width 710 height 108
click at [193, 269] on img at bounding box center [193, 266] width 14 height 14
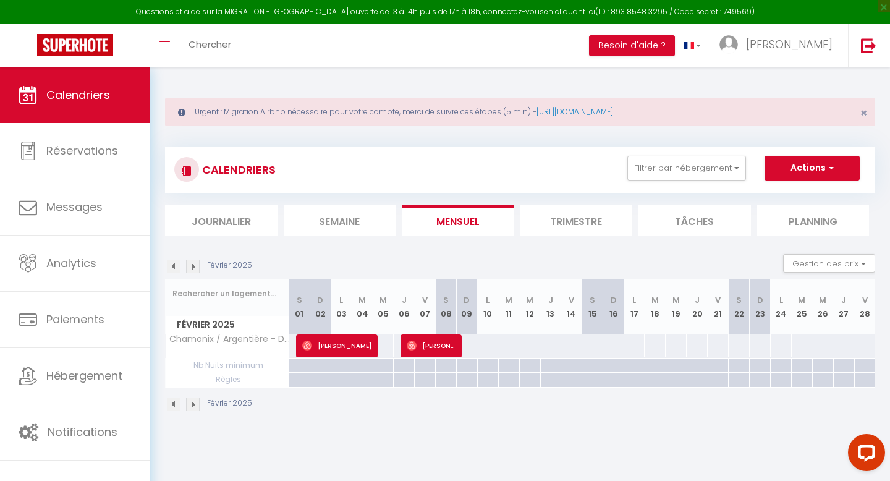
click at [193, 269] on img at bounding box center [193, 266] width 14 height 14
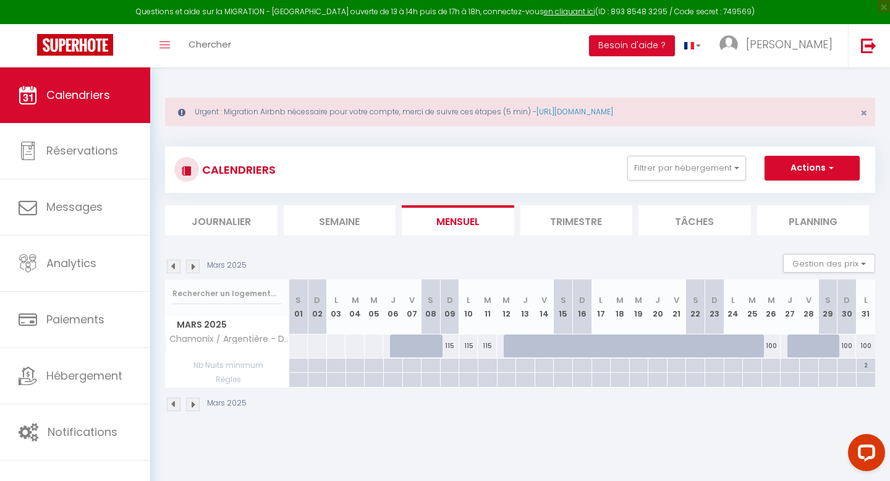
click at [193, 269] on img at bounding box center [193, 266] width 14 height 14
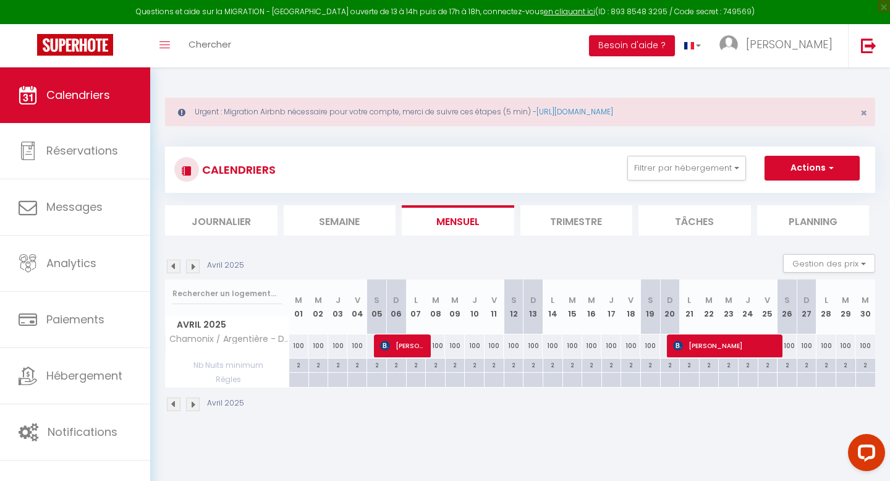
click at [193, 269] on img at bounding box center [193, 266] width 14 height 14
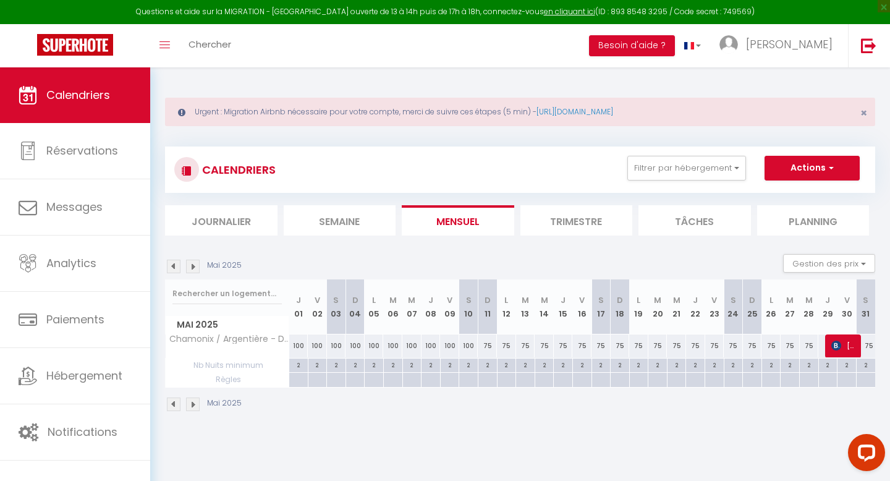
click at [193, 269] on img at bounding box center [193, 266] width 14 height 14
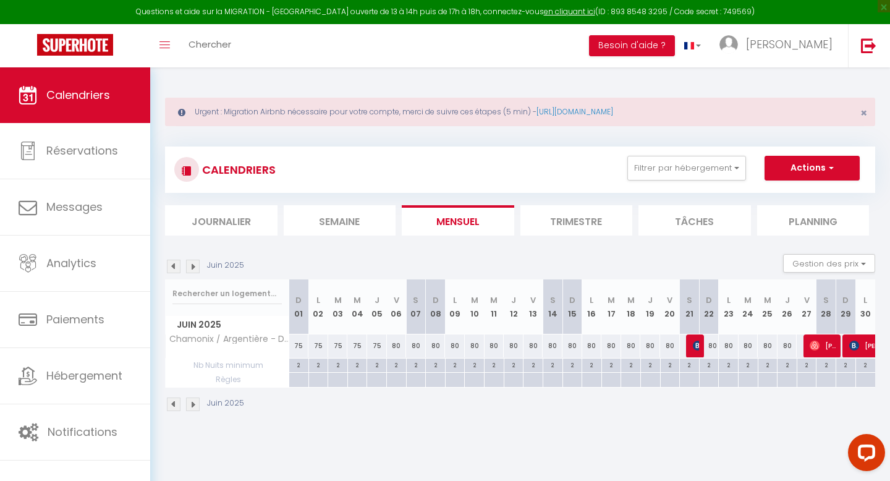
click at [193, 269] on img at bounding box center [193, 266] width 14 height 14
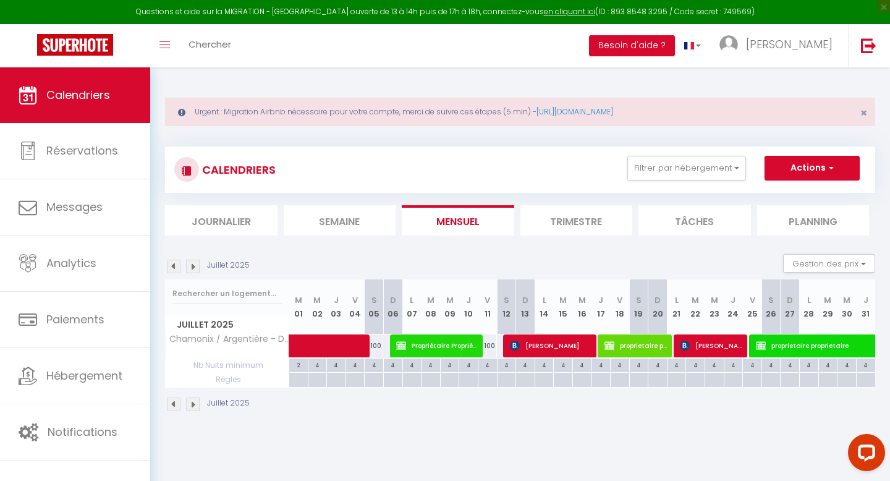
click at [192, 263] on img at bounding box center [193, 266] width 14 height 14
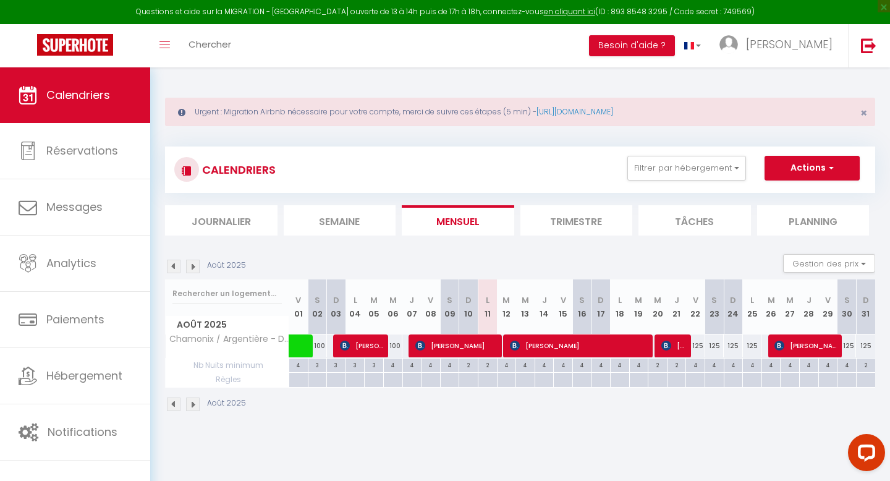
click at [195, 266] on img at bounding box center [193, 266] width 14 height 14
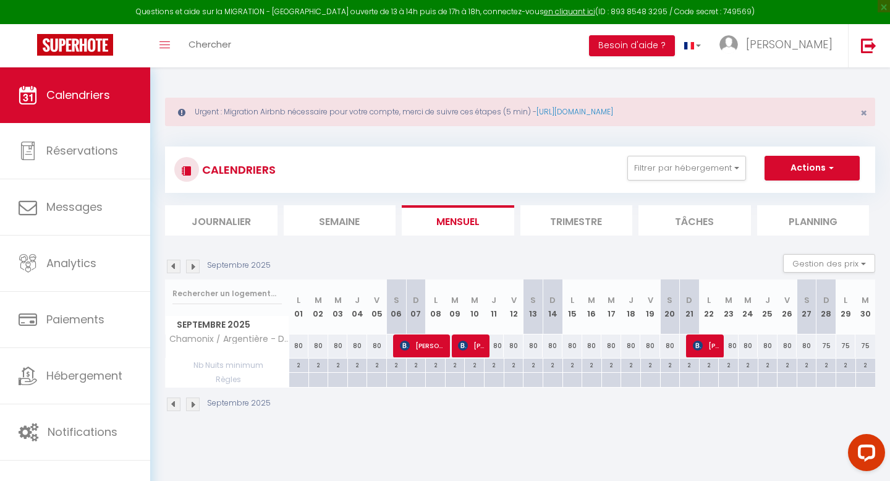
click at [197, 266] on img at bounding box center [193, 266] width 14 height 14
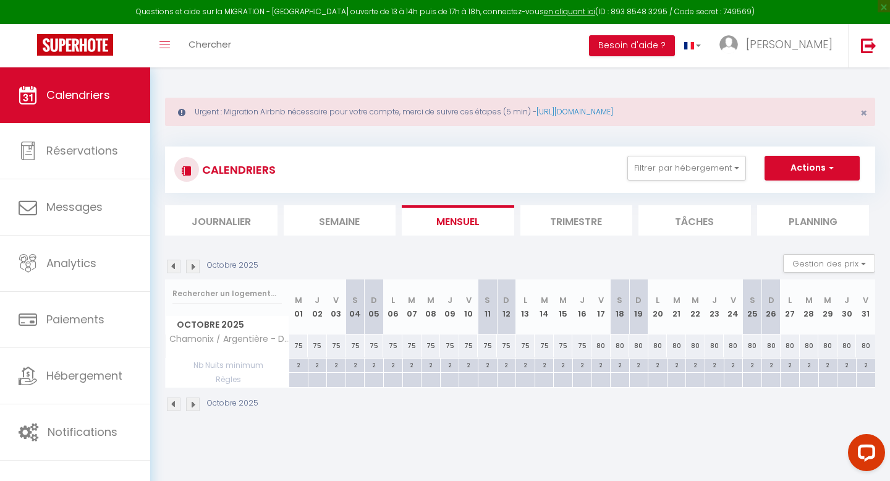
click at [197, 266] on img at bounding box center [193, 266] width 14 height 14
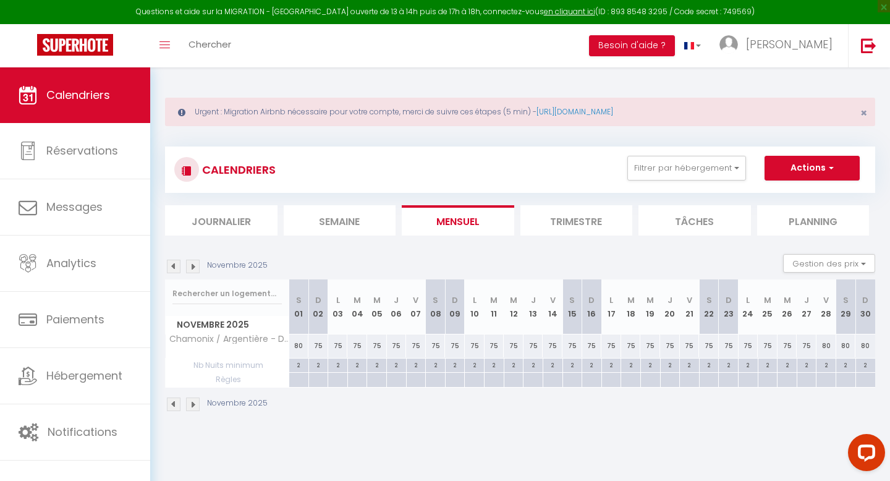
click at [197, 266] on img at bounding box center [193, 266] width 14 height 14
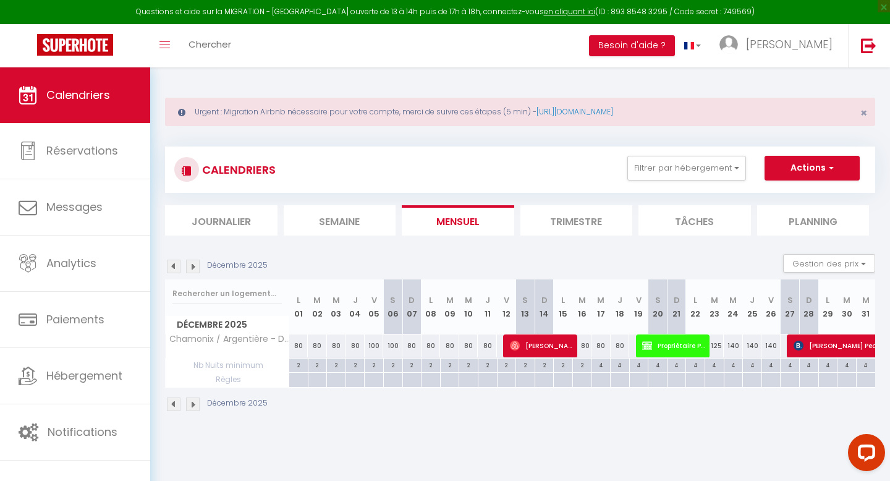
click at [197, 265] on img at bounding box center [193, 266] width 14 height 14
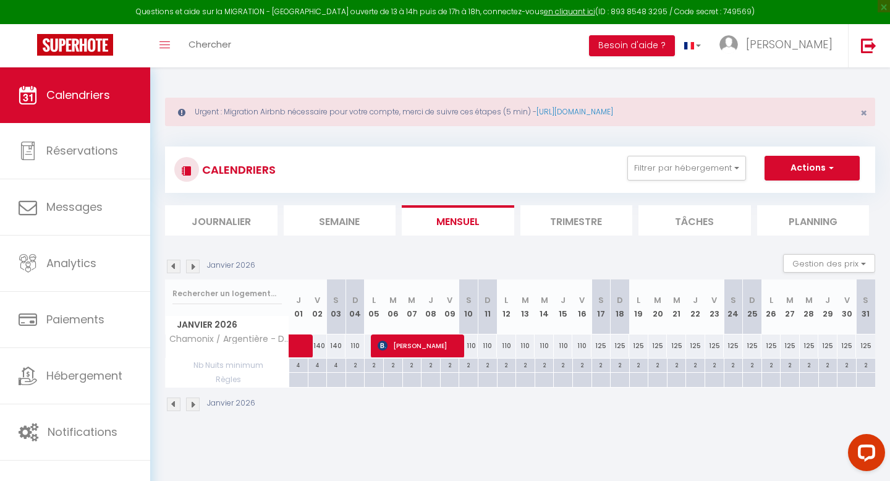
click at [197, 265] on img at bounding box center [193, 266] width 14 height 14
